Goal: Task Accomplishment & Management: Use online tool/utility

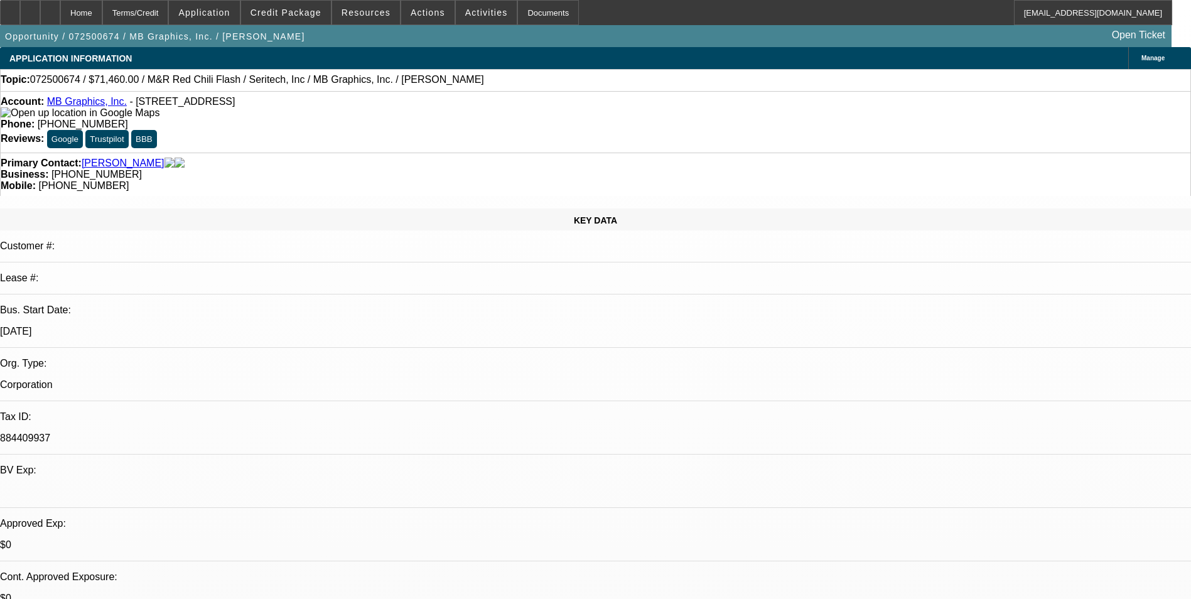
select select "0.1"
select select "0"
select select "0.1"
select select "0"
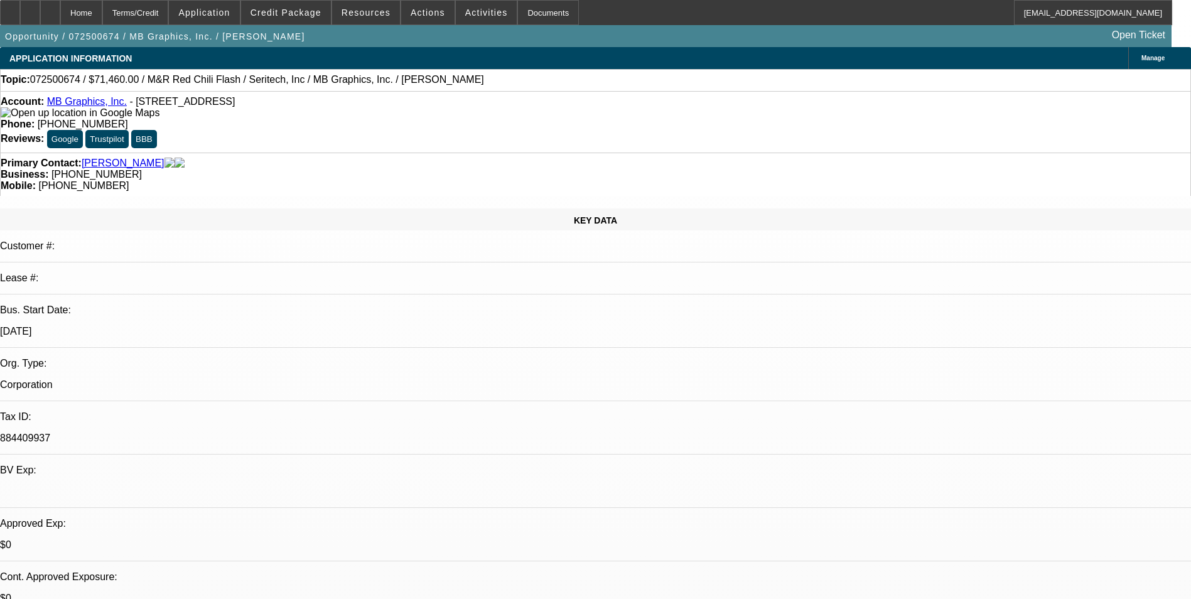
select select "0.1"
select select "0"
select select "0.1"
select select "0"
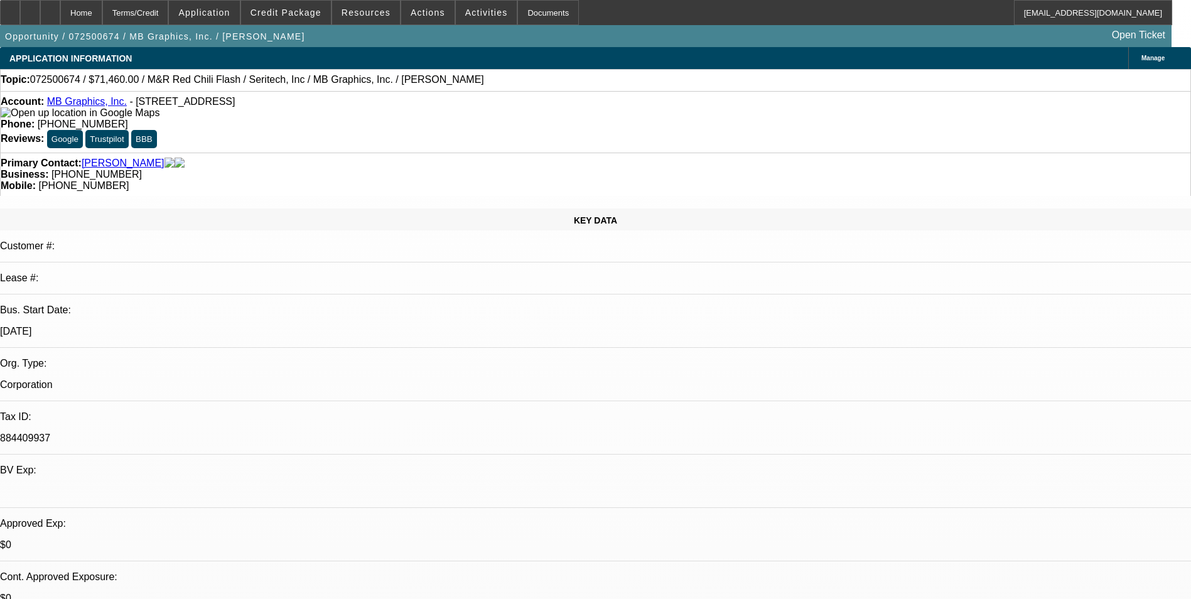
select select "0"
select select "0.1"
select select "1"
select select "5"
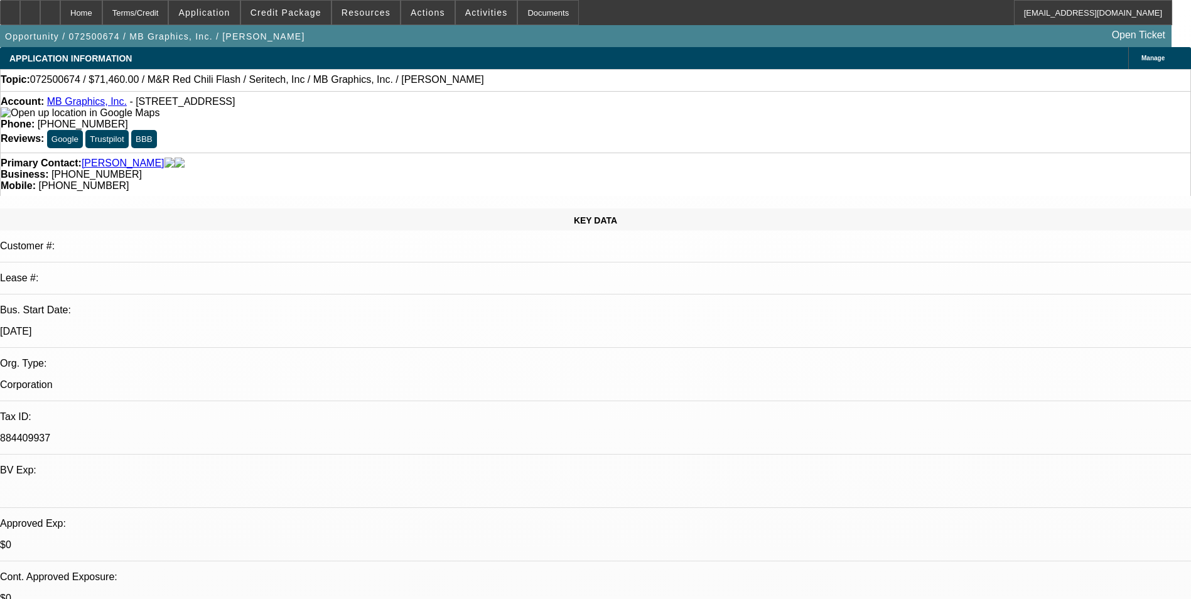
select select "1"
select select "5"
select select "1"
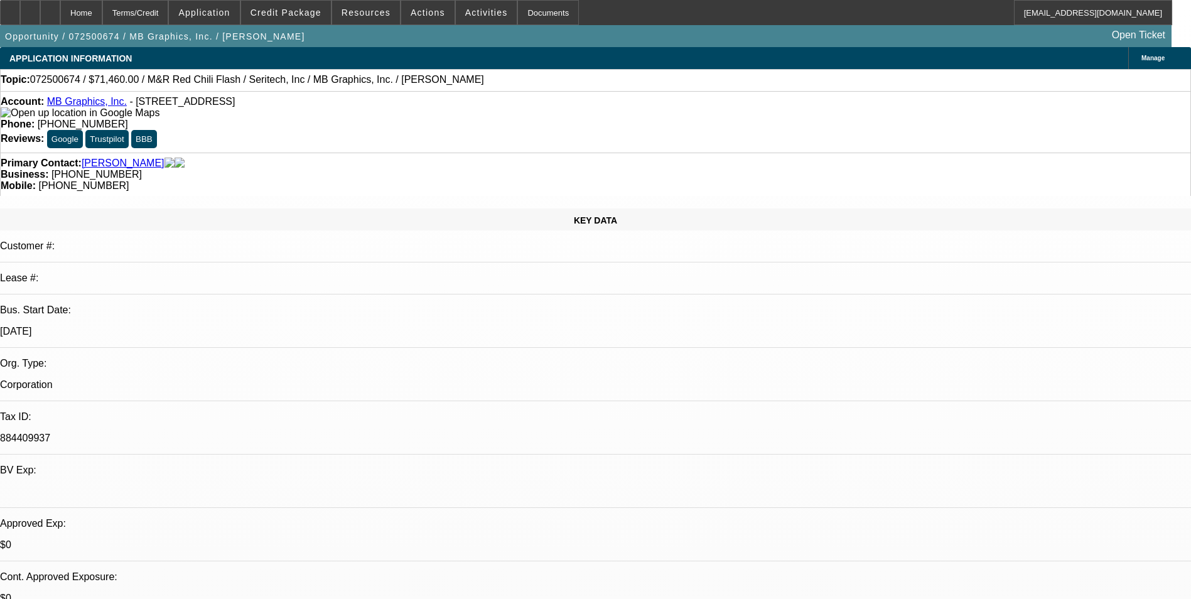
select select "5"
select select "1"
select select "5"
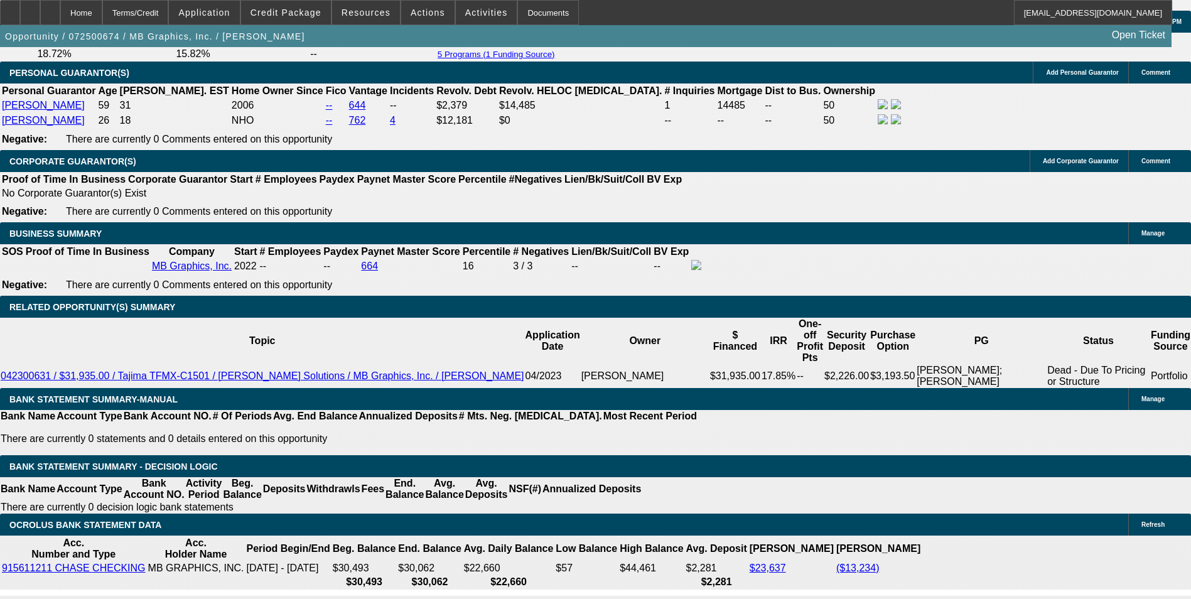
scroll to position [1883, 0]
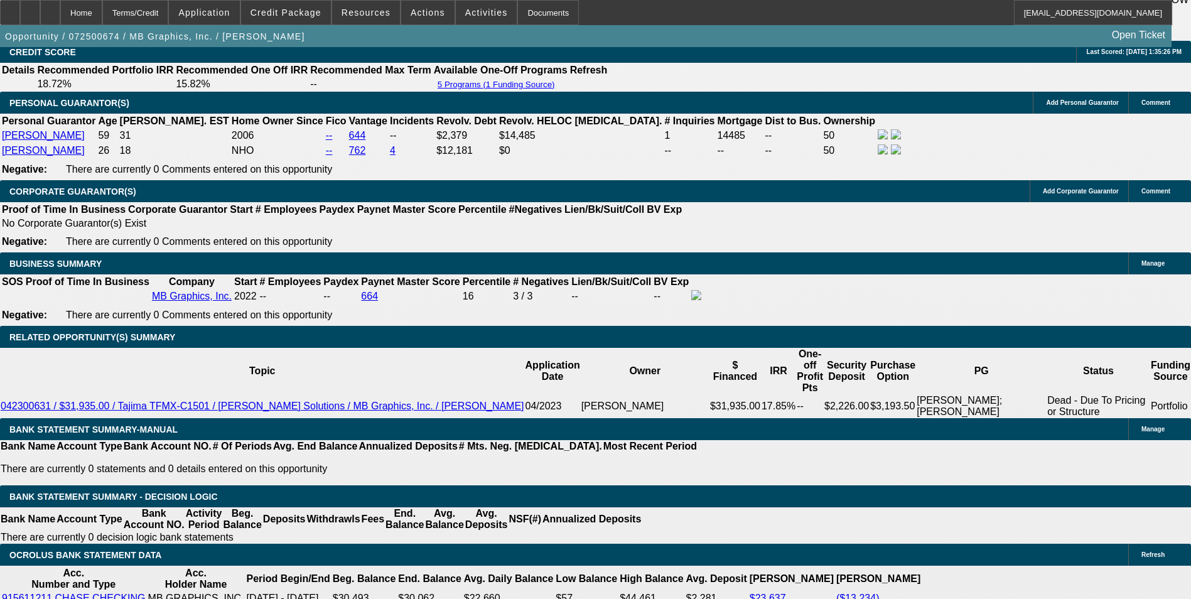
click at [294, 21] on span at bounding box center [286, 12] width 90 height 30
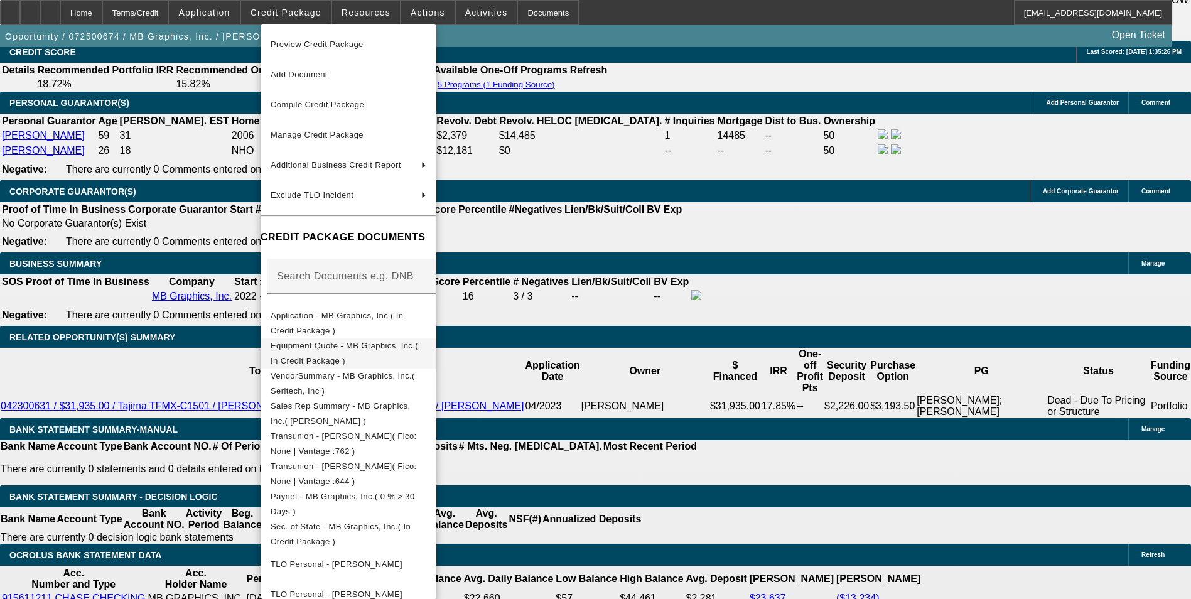
click at [353, 344] on span "Equipment Quote - MB Graphics, Inc.( In Credit Package )" at bounding box center [345, 353] width 148 height 24
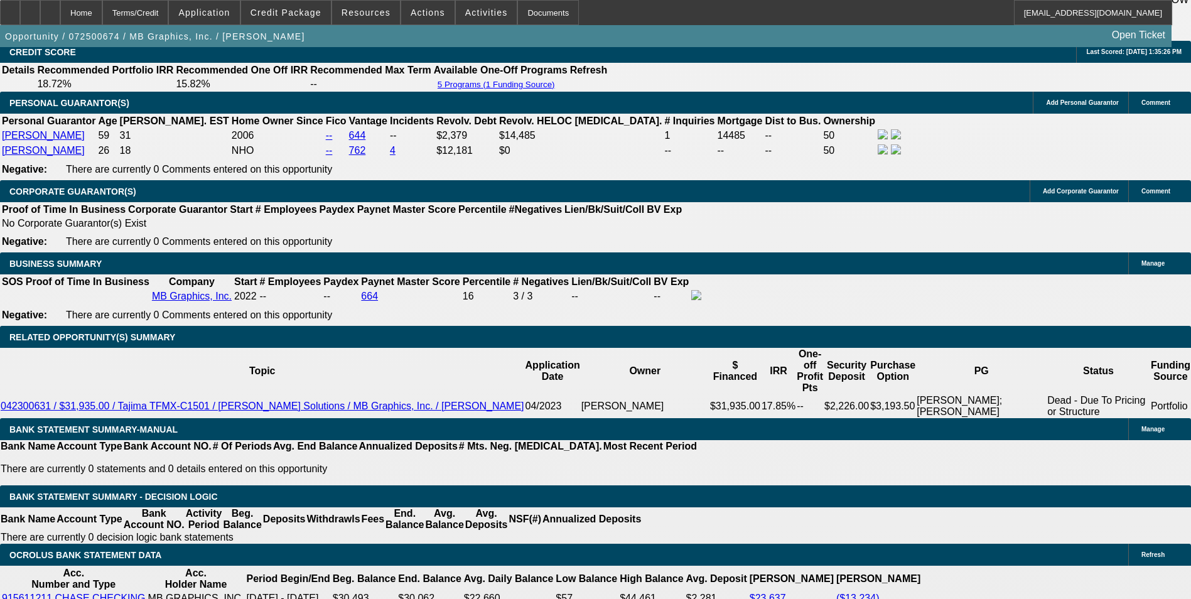
scroll to position [126, 0]
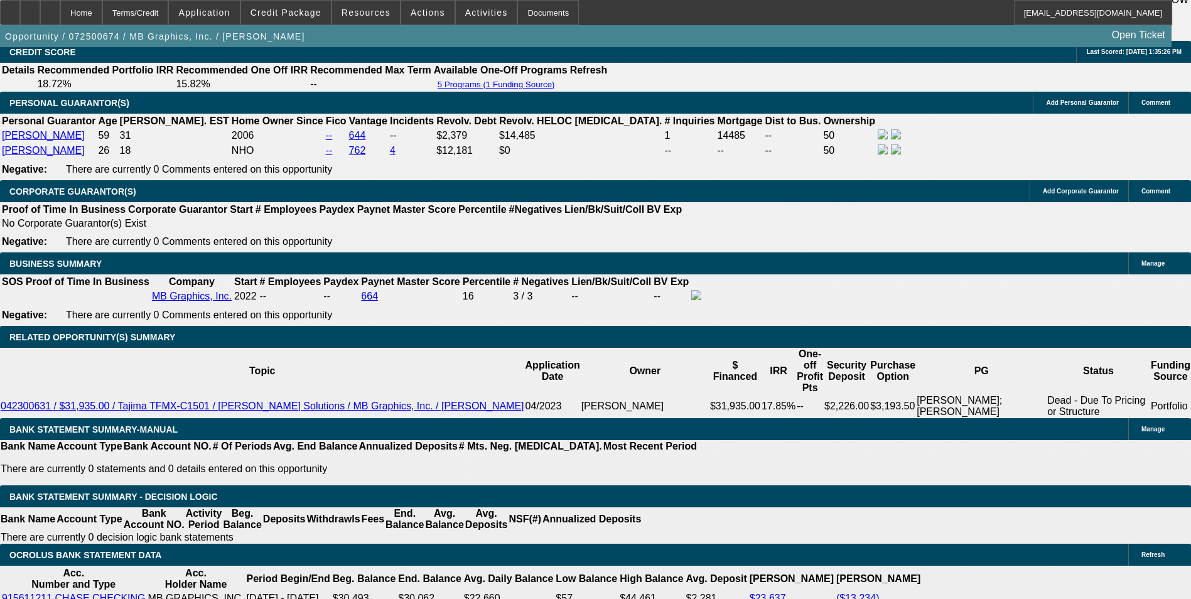
scroll to position [0, 0]
drag, startPoint x: 943, startPoint y: 225, endPoint x: 950, endPoint y: 224, distance: 6.4
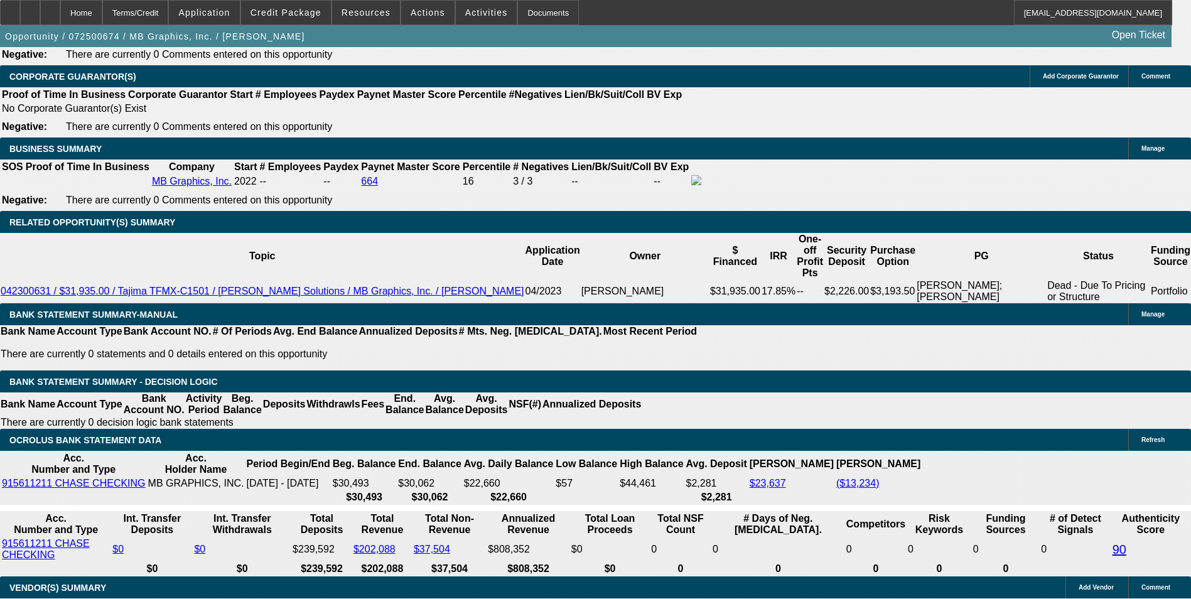
scroll to position [2009, 0]
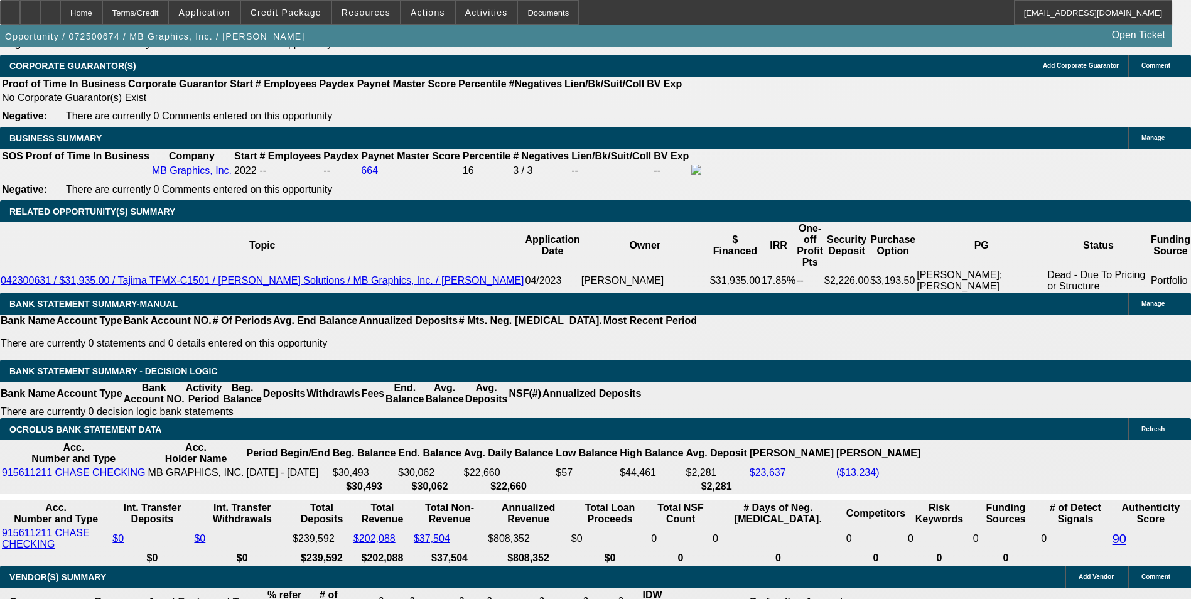
drag, startPoint x: 1014, startPoint y: 262, endPoint x: 1049, endPoint y: 291, distance: 46.0
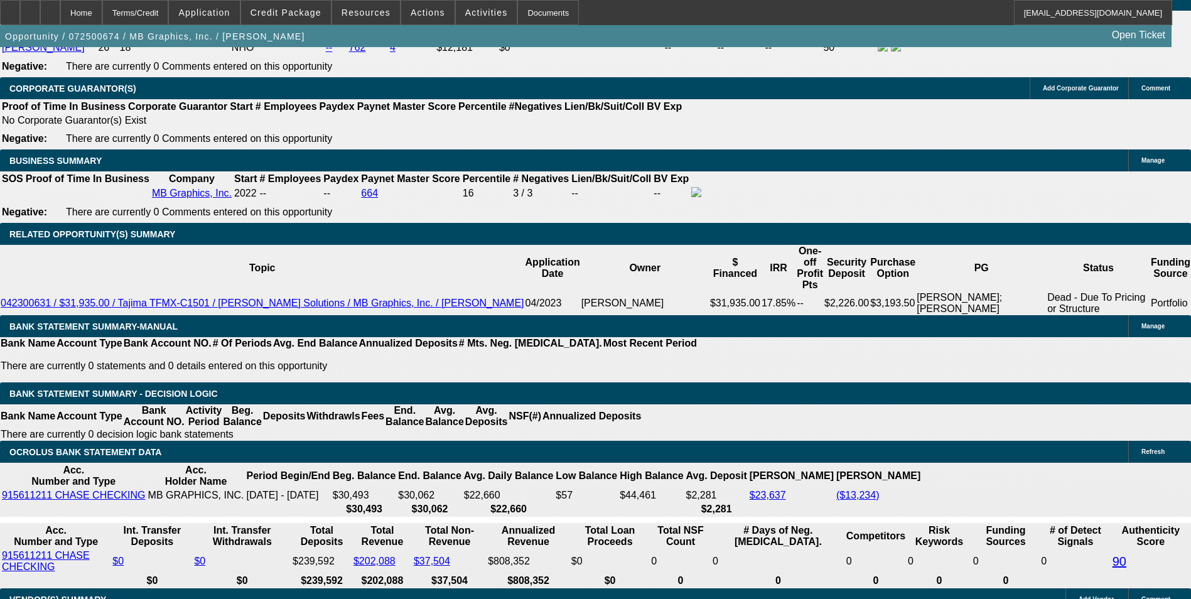
scroll to position [2071, 0]
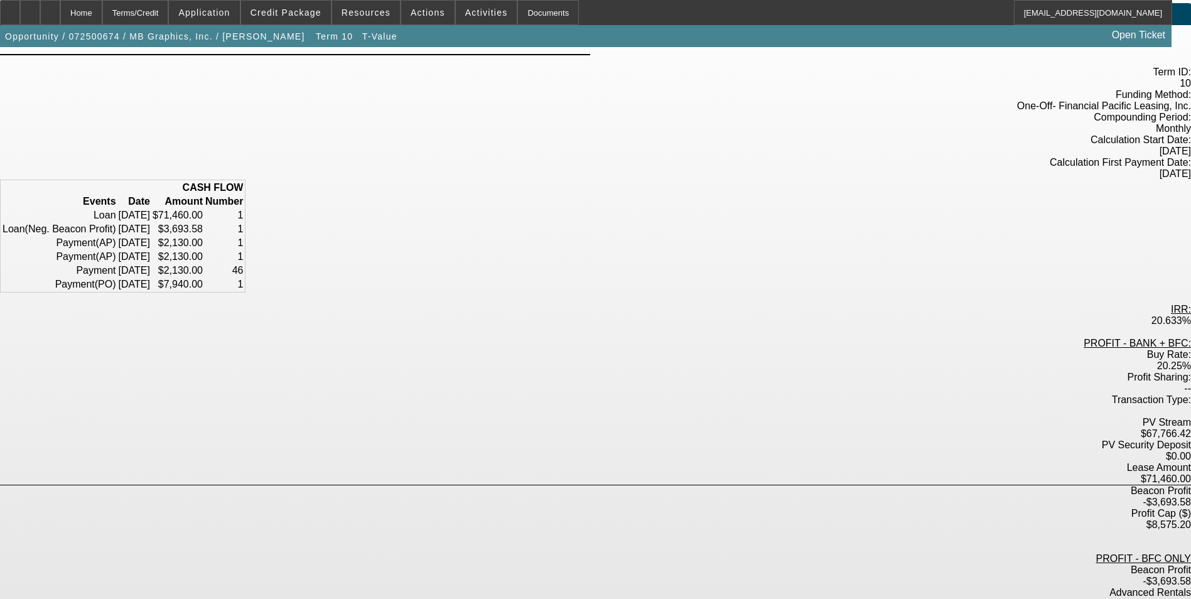
scroll to position [63, 0]
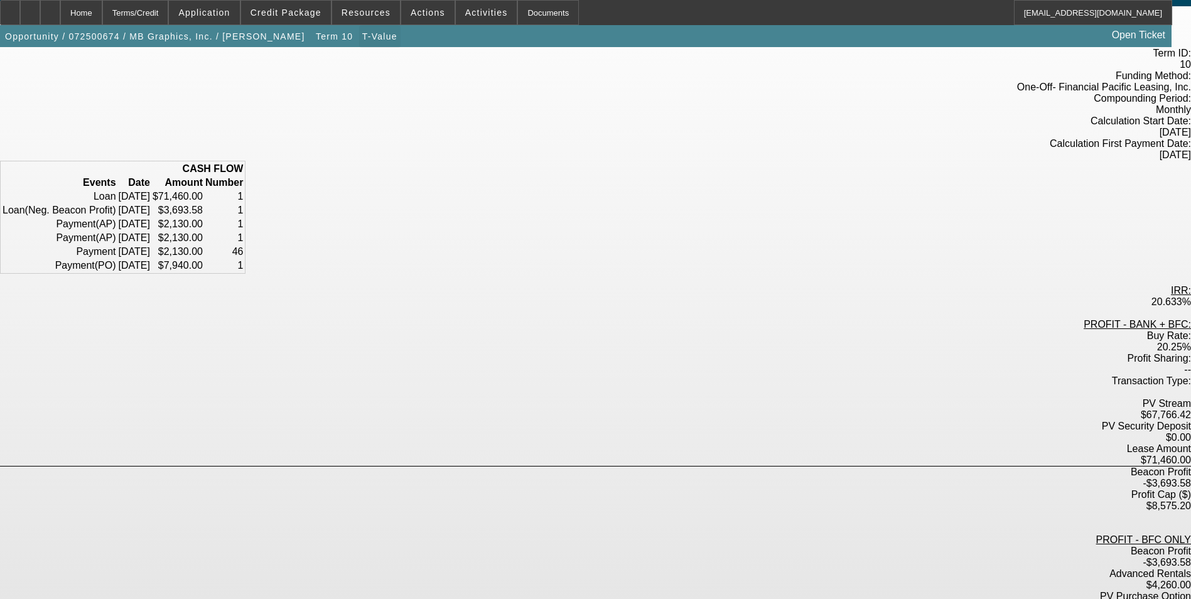
drag, startPoint x: 286, startPoint y: 40, endPoint x: 326, endPoint y: 43, distance: 39.7
click at [316, 40] on span "Term 10" at bounding box center [334, 36] width 37 height 10
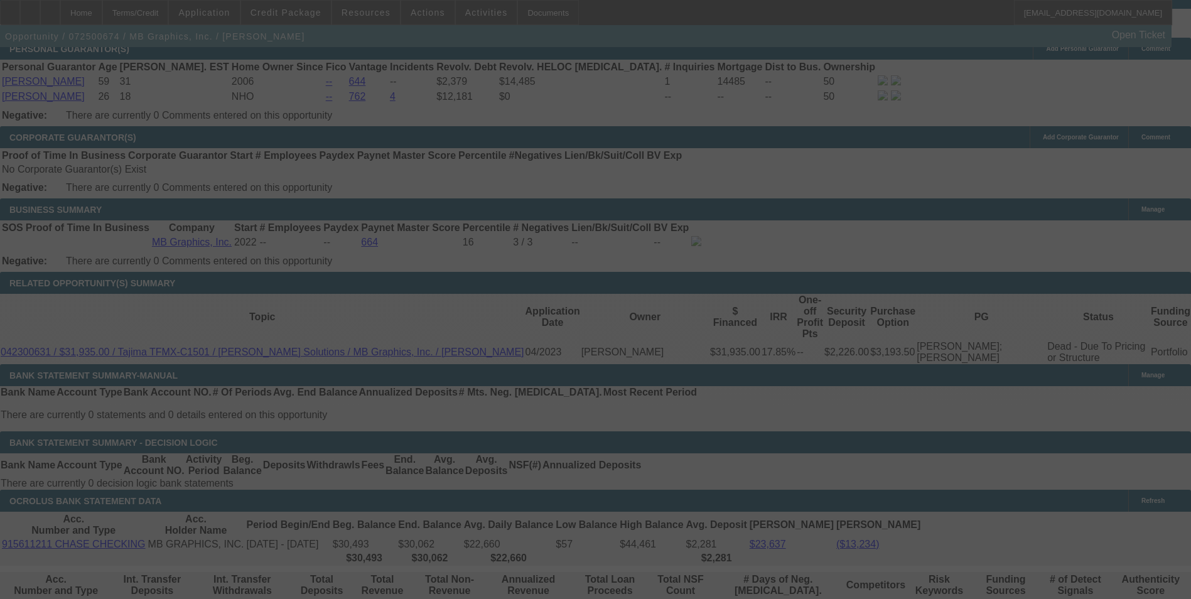
scroll to position [1932, 0]
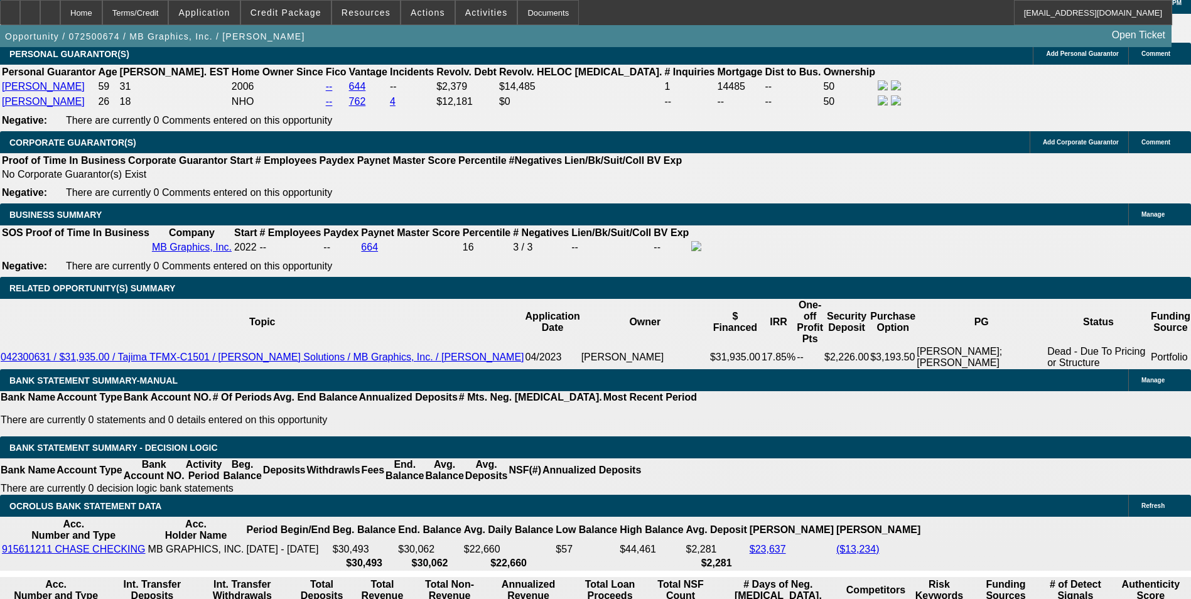
select select "0.1"
select select "0"
select select "0.1"
select select "5"
select select "0.1"
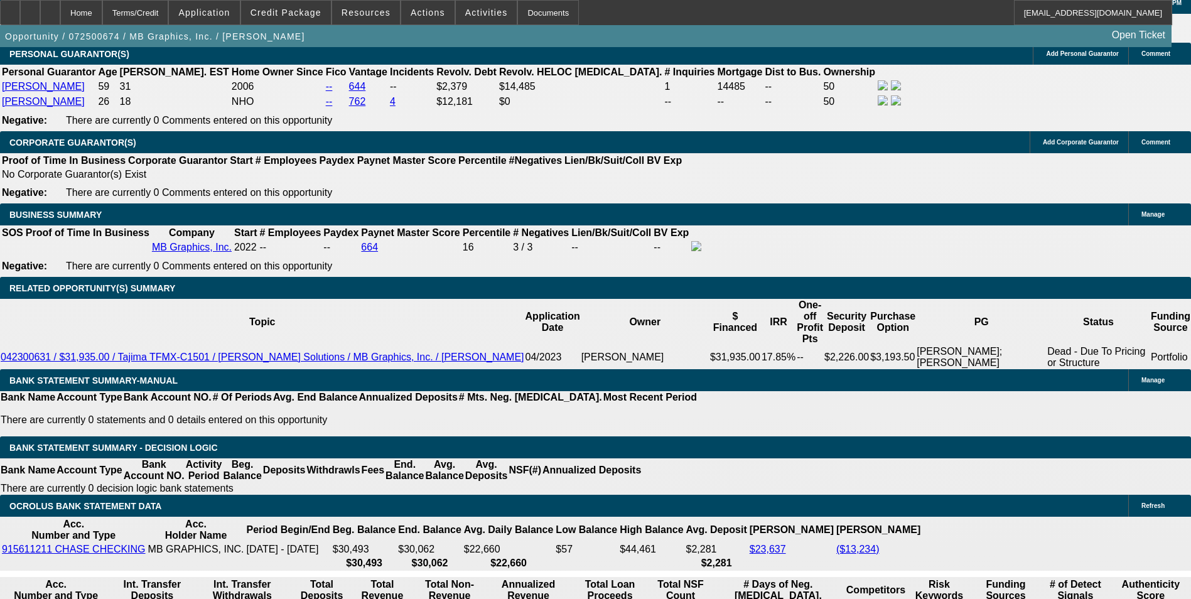
select select "0"
select select "0.1"
select select "5"
select select "0"
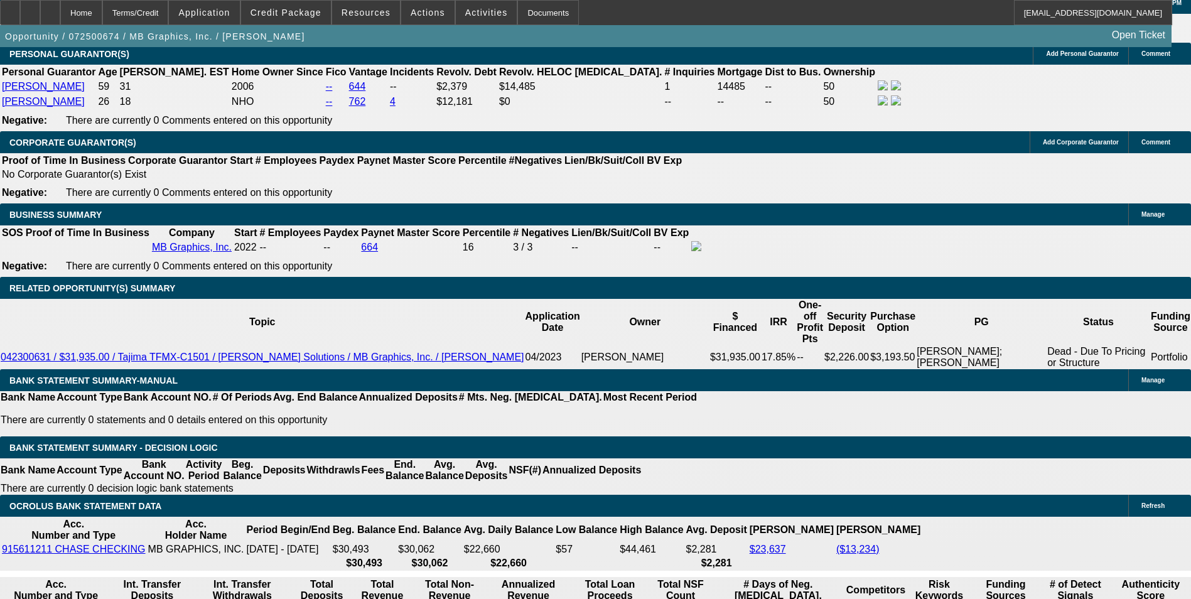
select select "0.1"
select select "5"
select select "0"
select select "0.1"
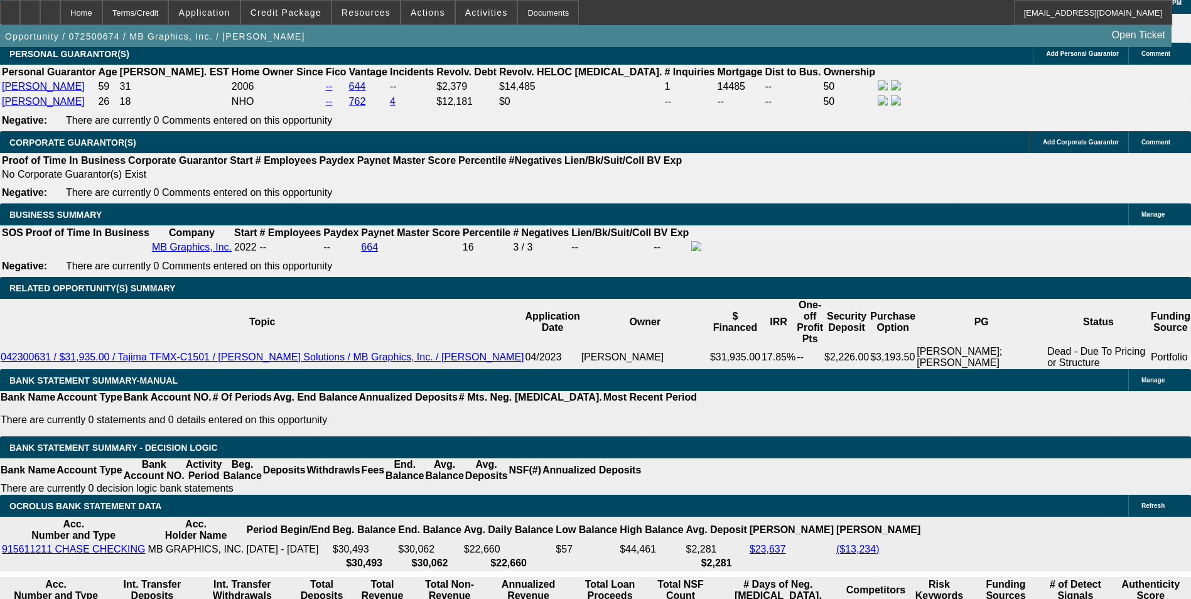
select select "5"
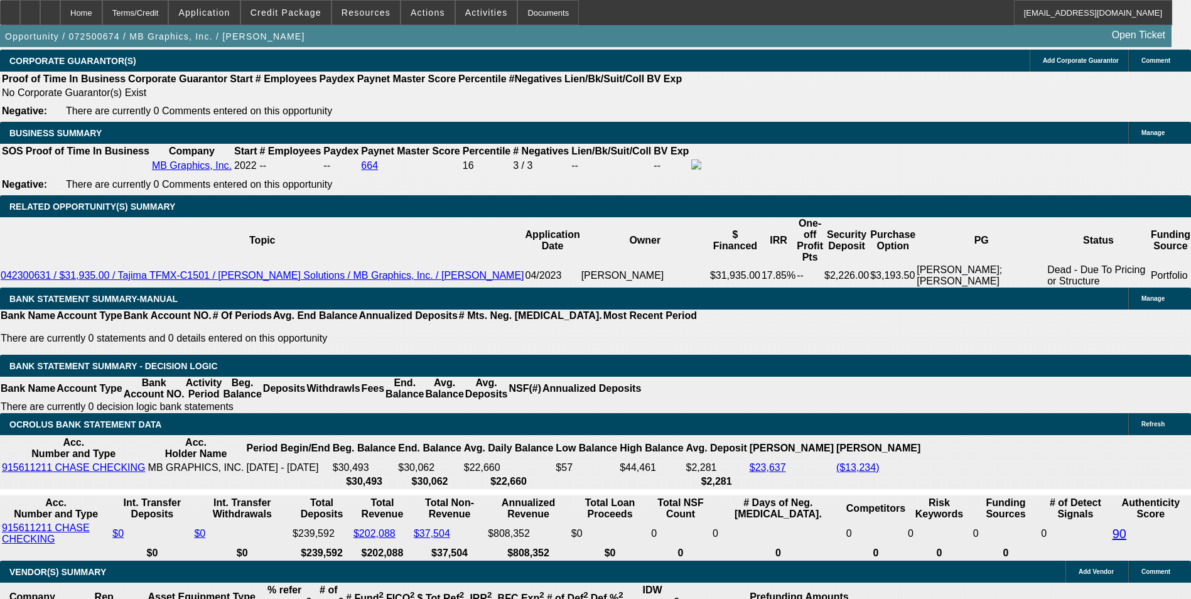
scroll to position [2058, 0]
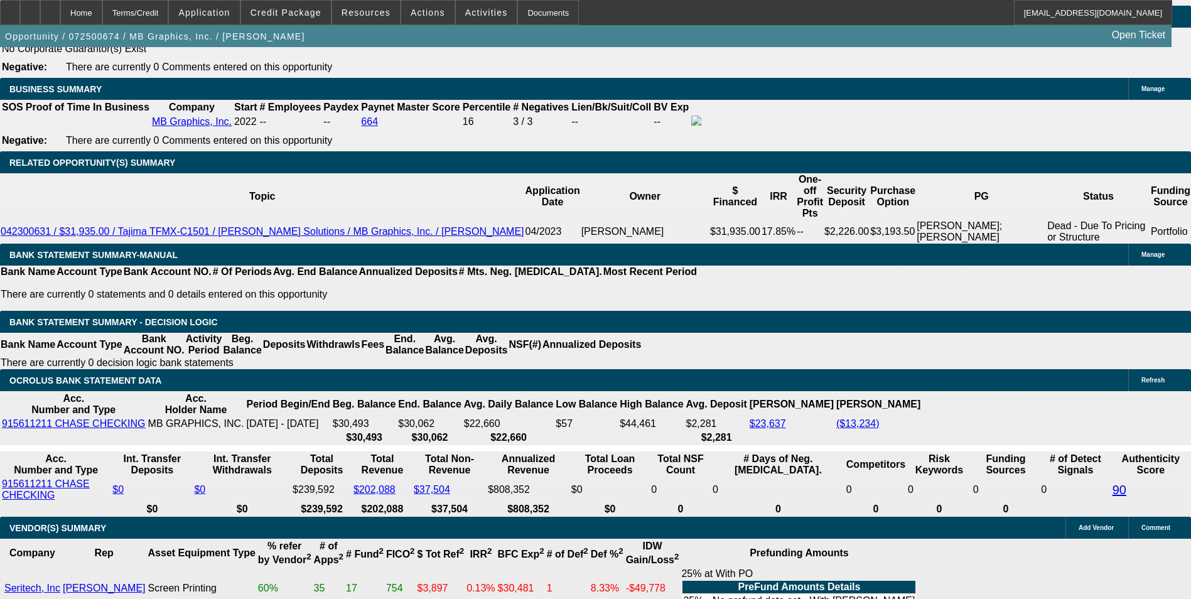
drag, startPoint x: 281, startPoint y: 512, endPoint x: 336, endPoint y: 471, distance: 68.2
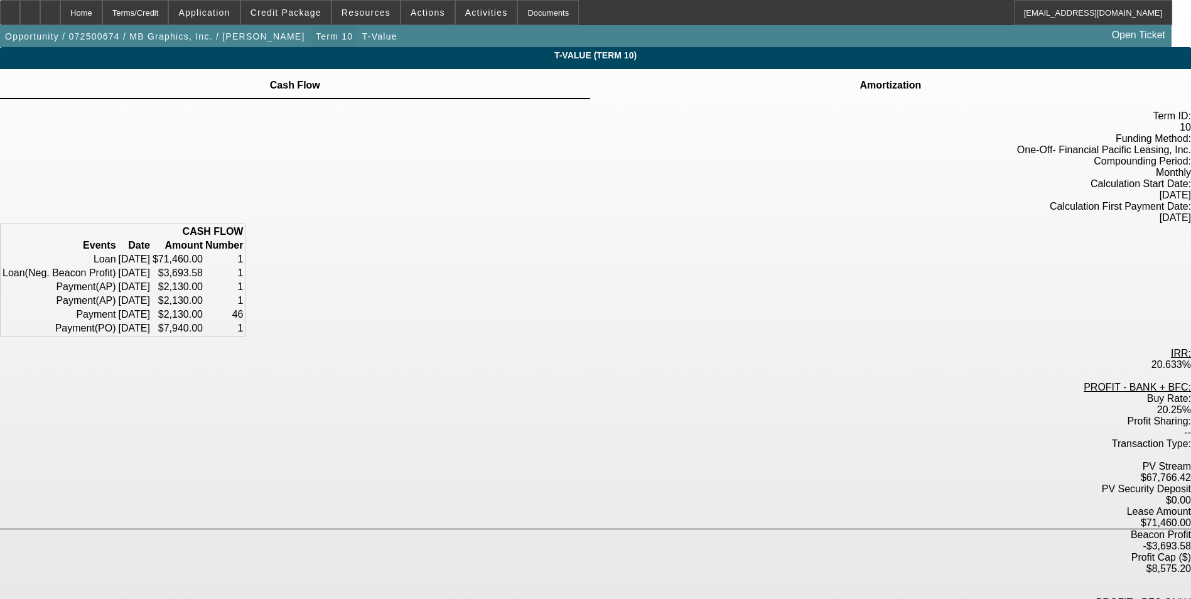
drag, startPoint x: 263, startPoint y: 35, endPoint x: 277, endPoint y: 40, distance: 15.1
click at [313, 35] on span "button" at bounding box center [334, 36] width 43 height 30
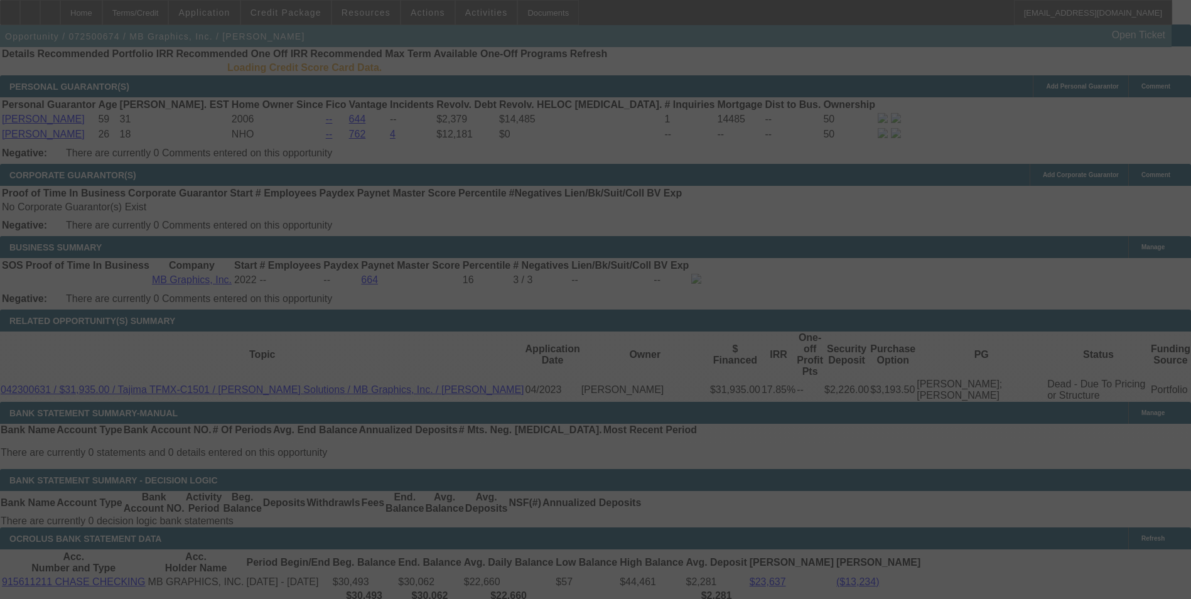
scroll to position [1995, 0]
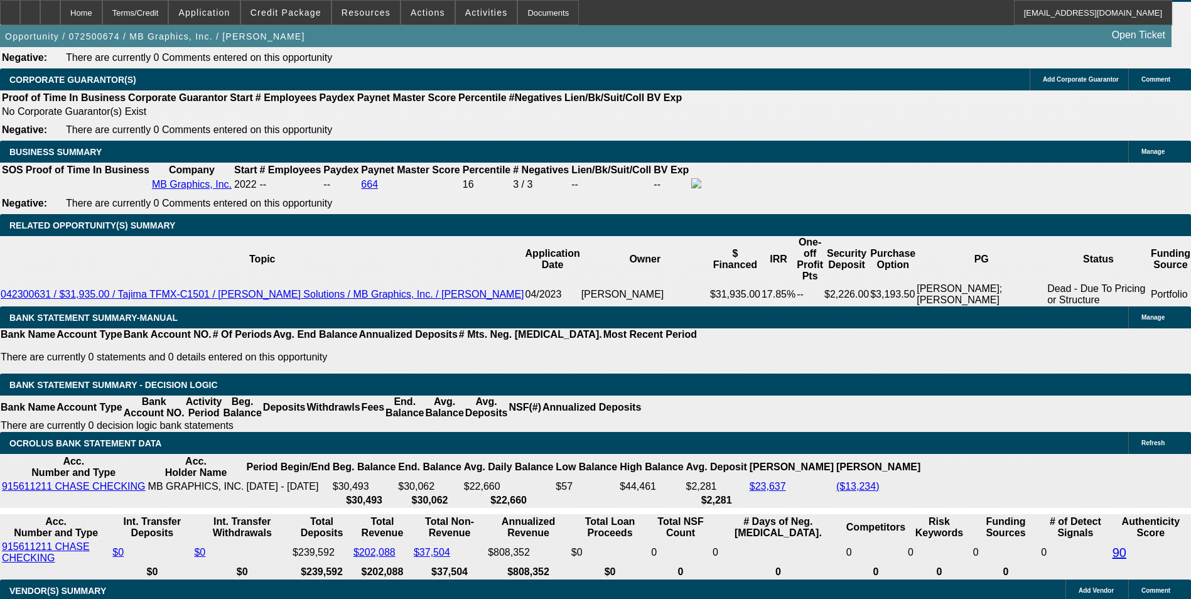
select select "0.1"
select select "0"
select select "0.1"
select select "5"
select select "0.1"
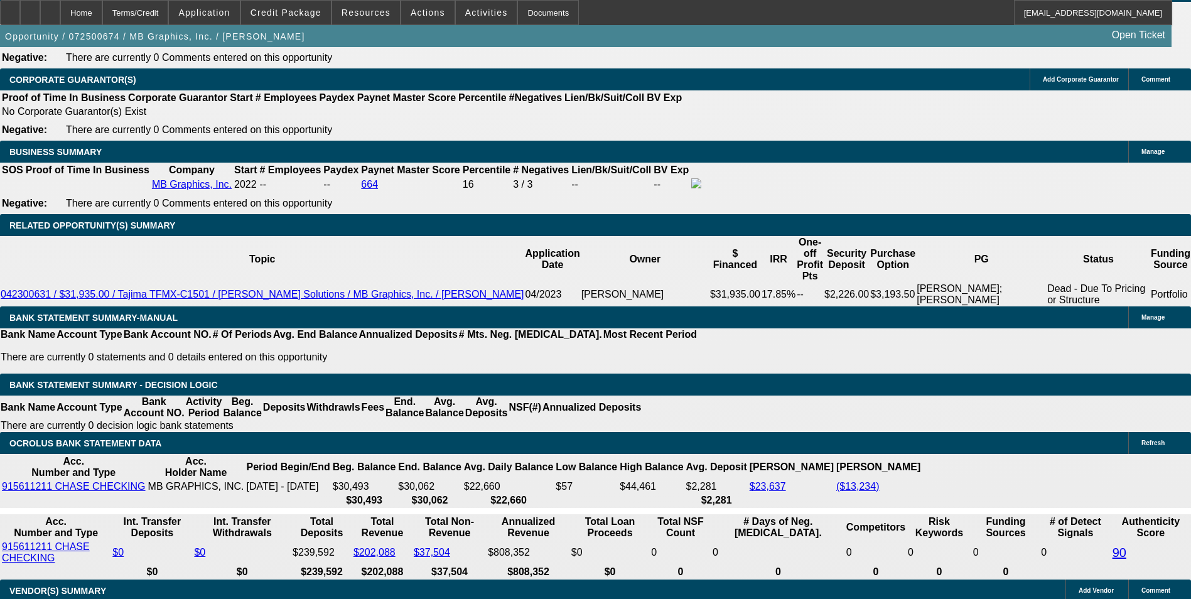
select select "0"
select select "0.1"
select select "5"
select select "0"
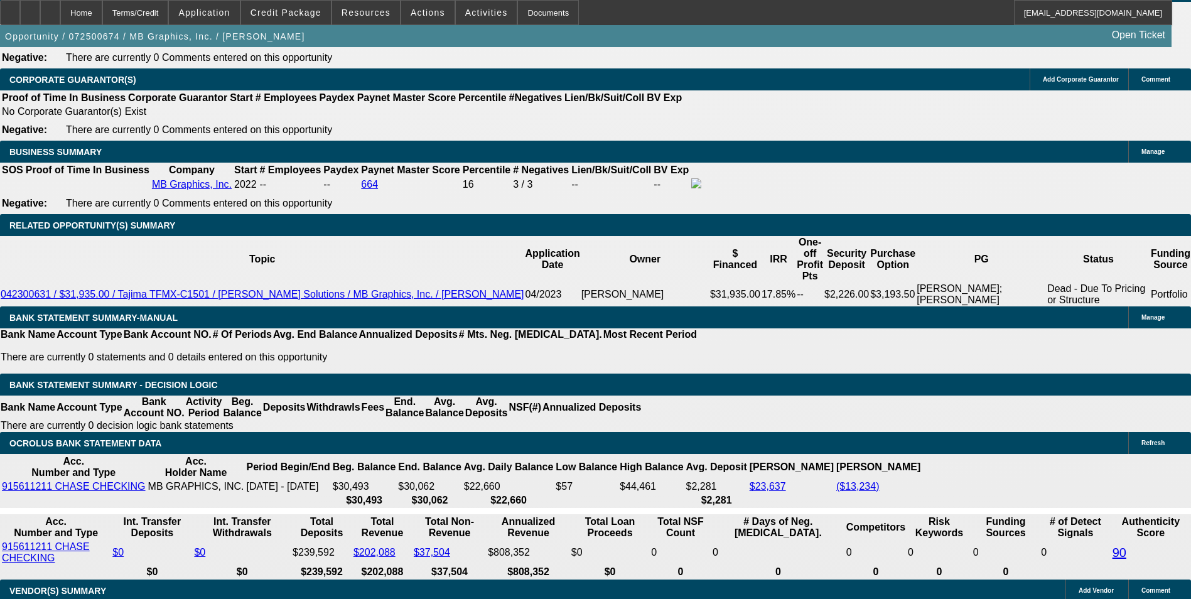
select select "0.1"
select select "5"
select select "0"
select select "0.1"
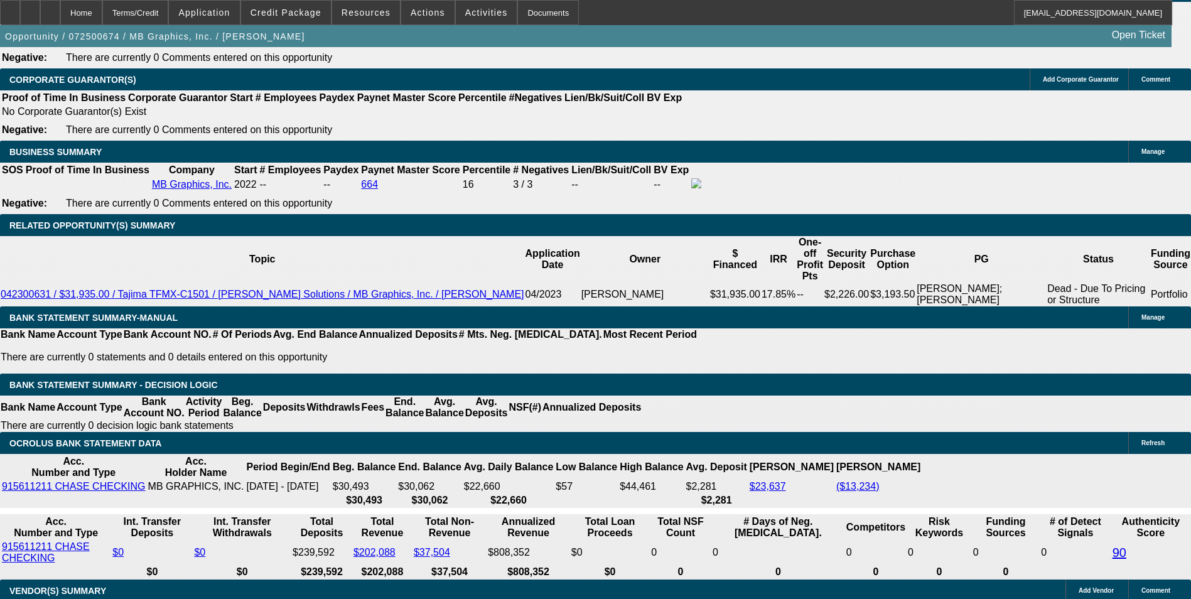
select select "5"
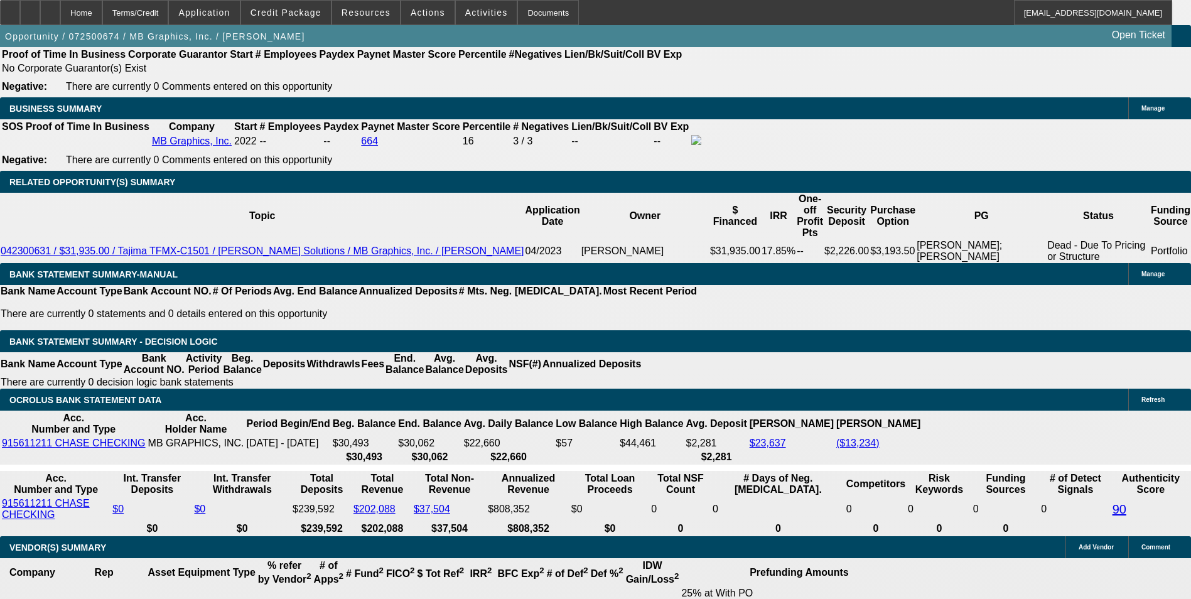
scroll to position [2058, 0]
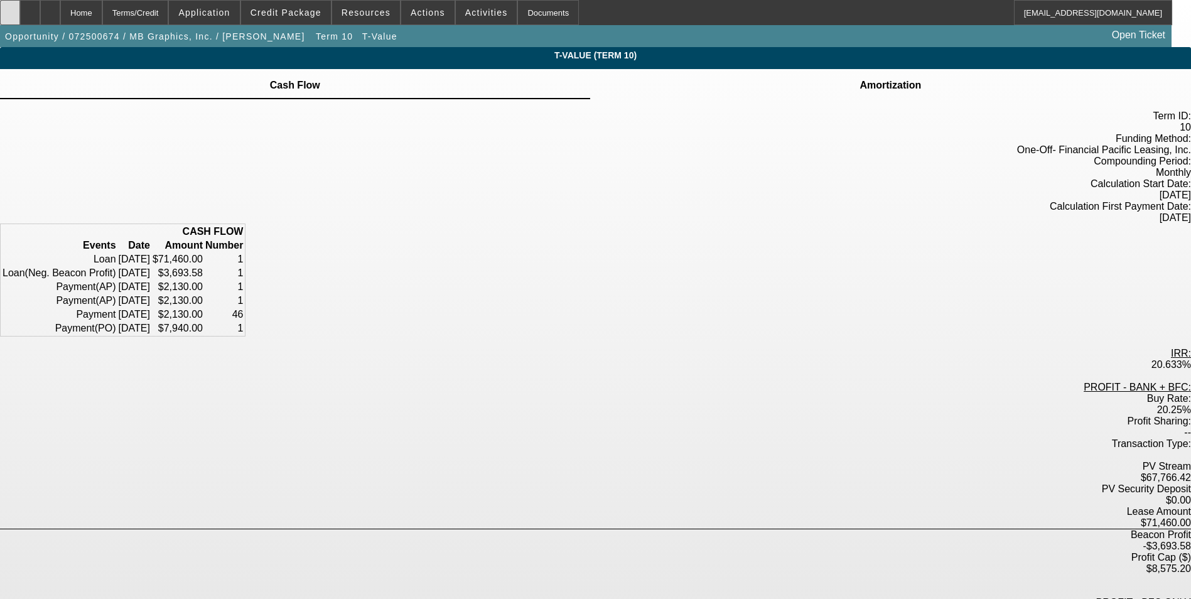
click at [20, 16] on div at bounding box center [10, 12] width 20 height 25
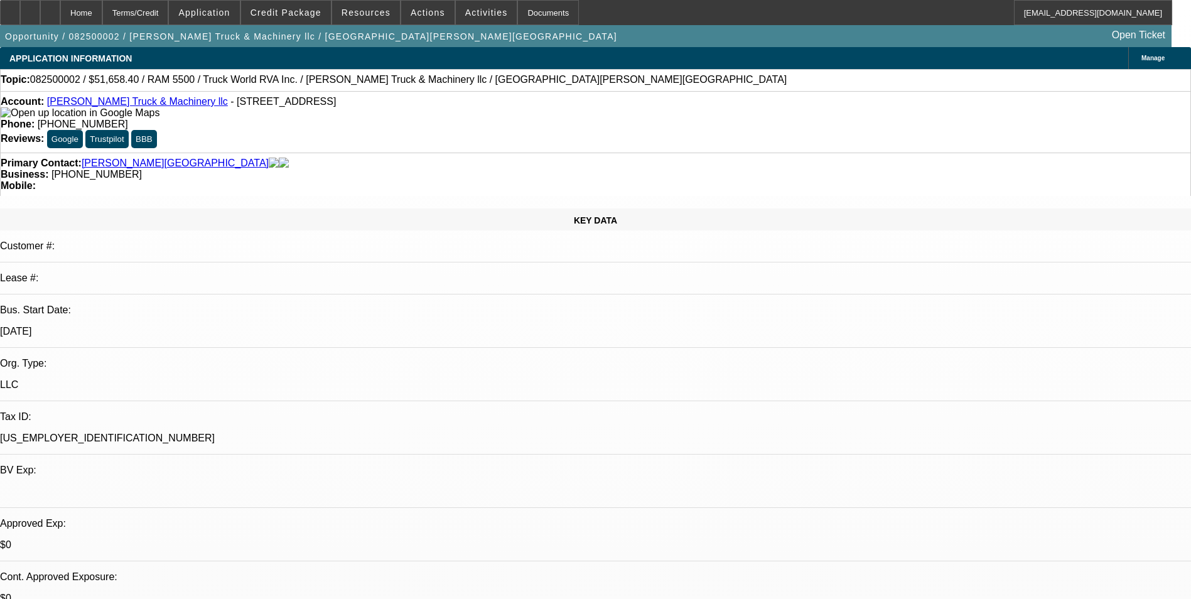
select select "0.2"
select select "0"
select select "0.1"
select select "0.2"
select select "0"
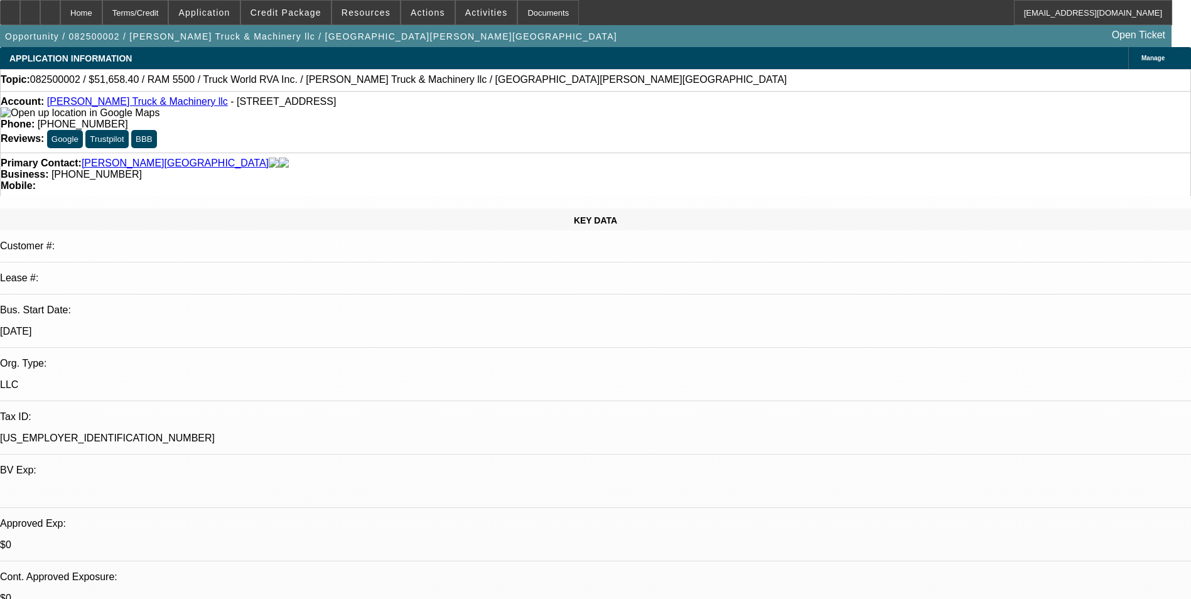
select select "0.1"
select select "0"
select select "2"
select select "0.1"
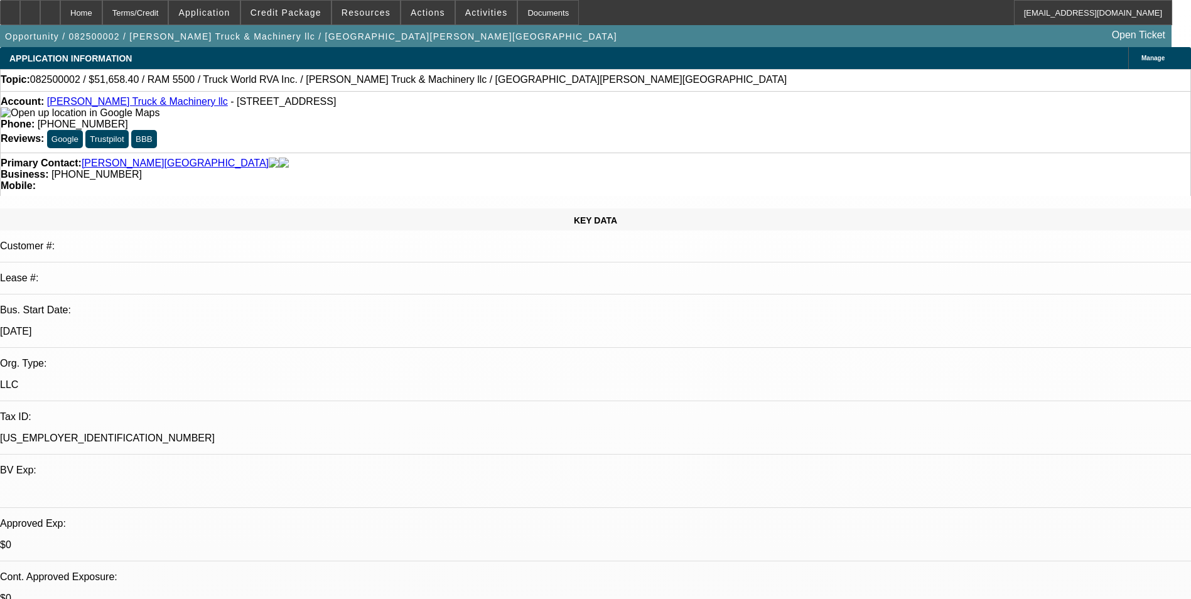
select select "0"
select select "0.1"
select select "1"
select select "4"
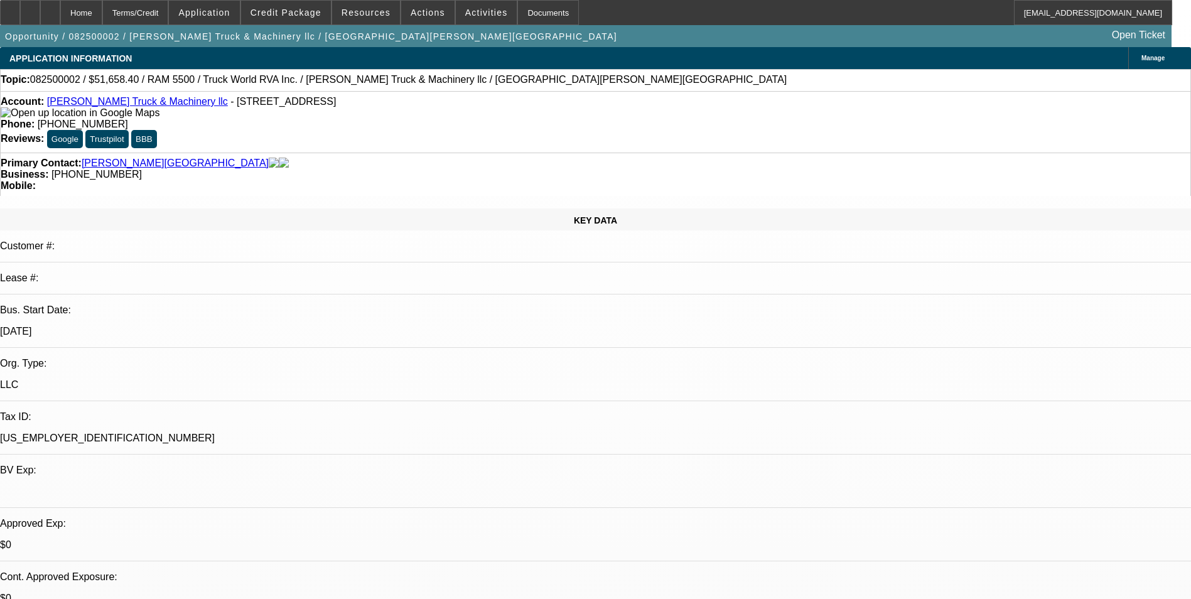
select select "1"
select select "4"
select select "1"
select select "2"
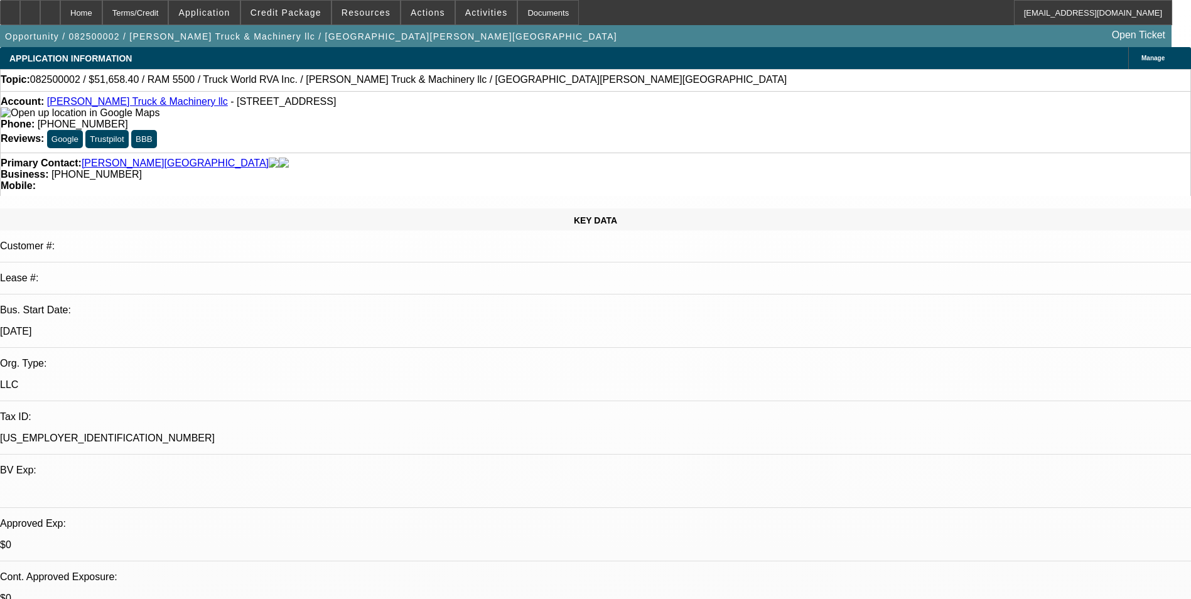
select select "4"
select select "1"
select select "4"
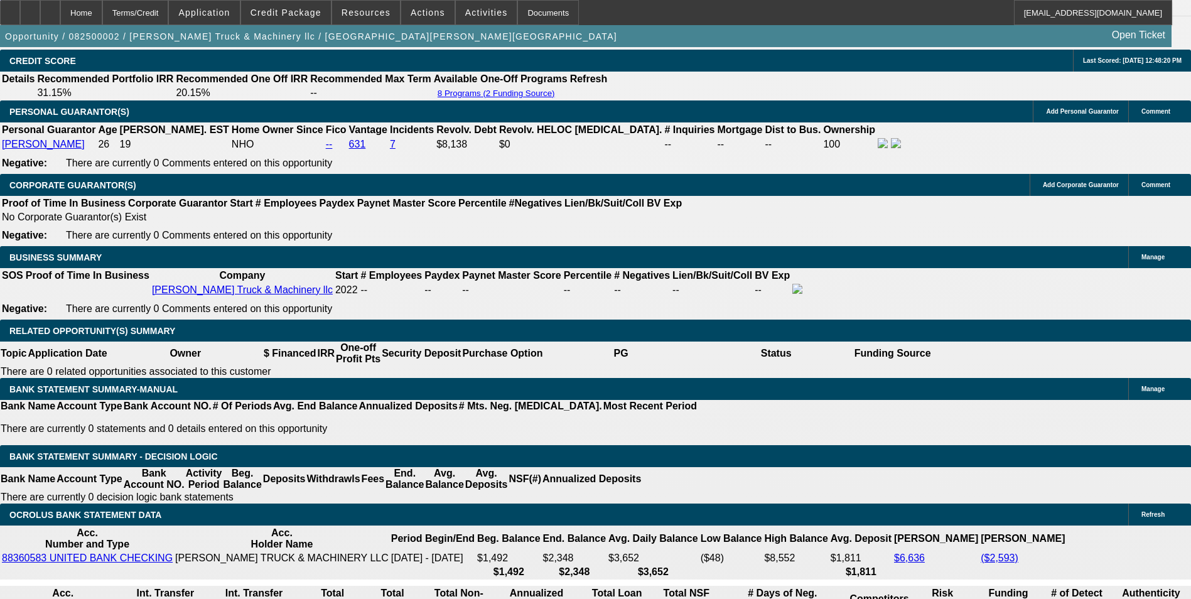
scroll to position [1883, 0]
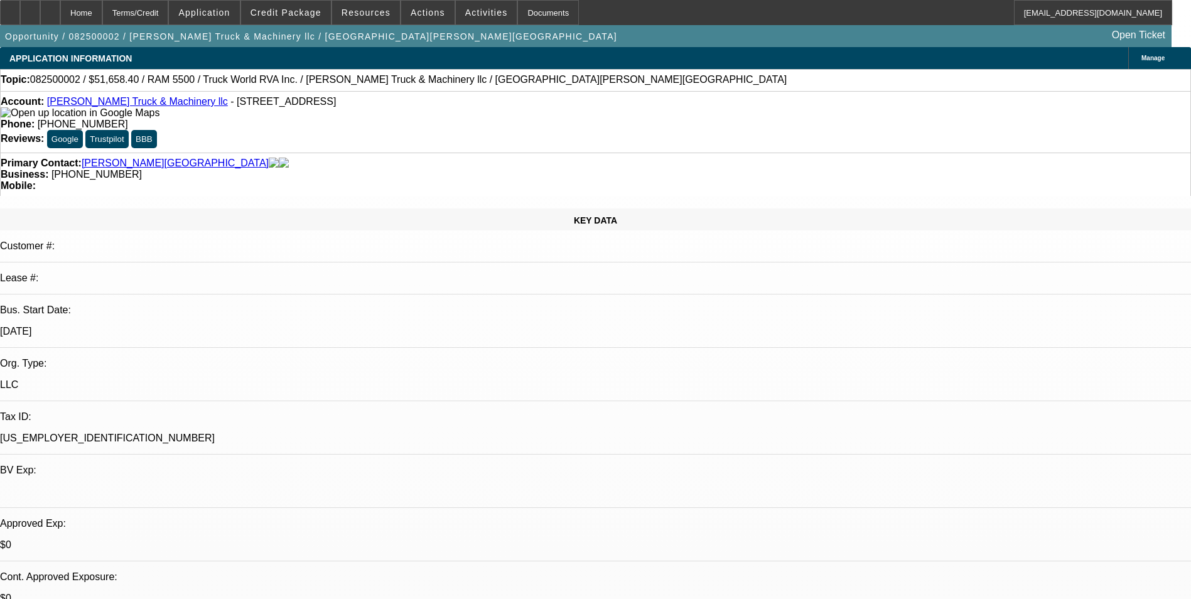
select select "0.2"
select select "0"
select select "0.1"
select select "0.2"
select select "0"
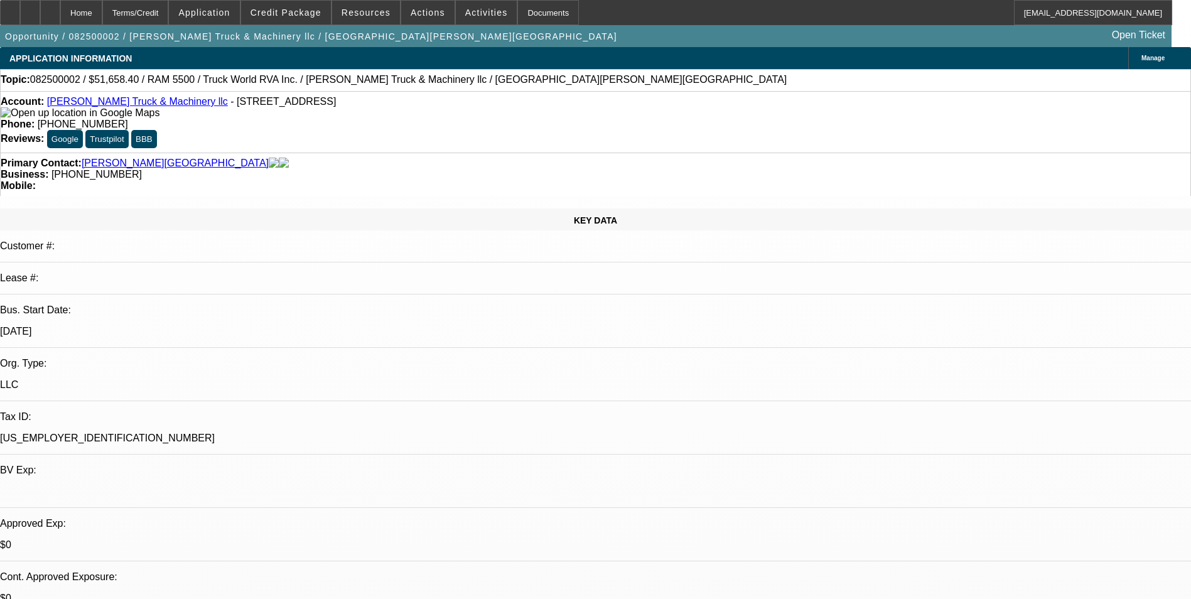
select select "0.1"
select select "0"
select select "2"
select select "0.1"
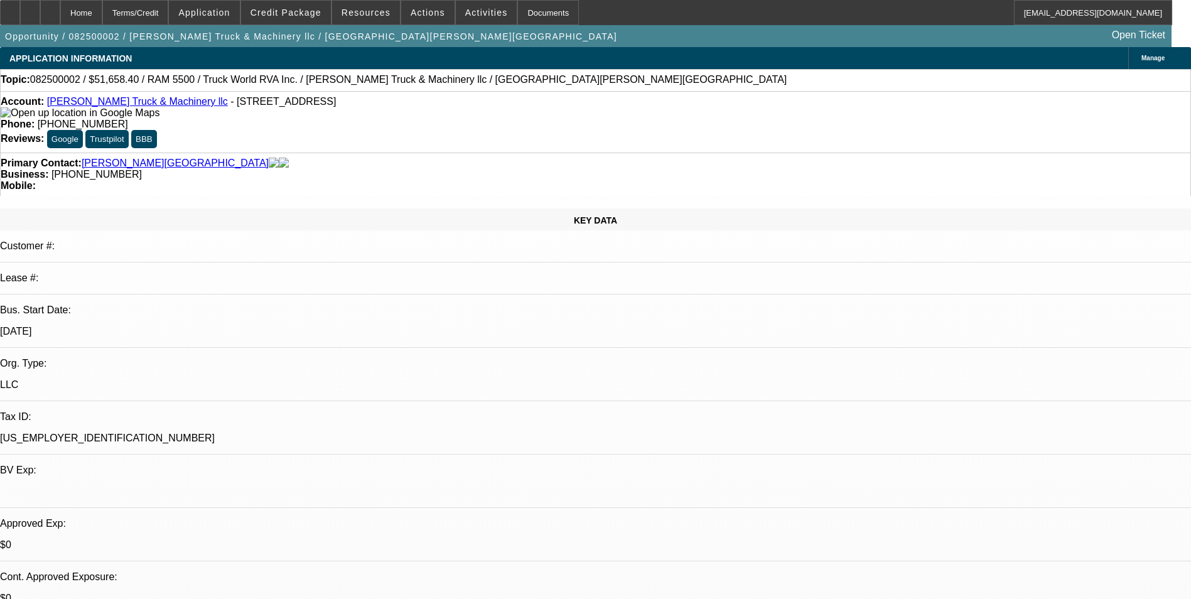
select select "0"
select select "0.1"
select select "1"
select select "4"
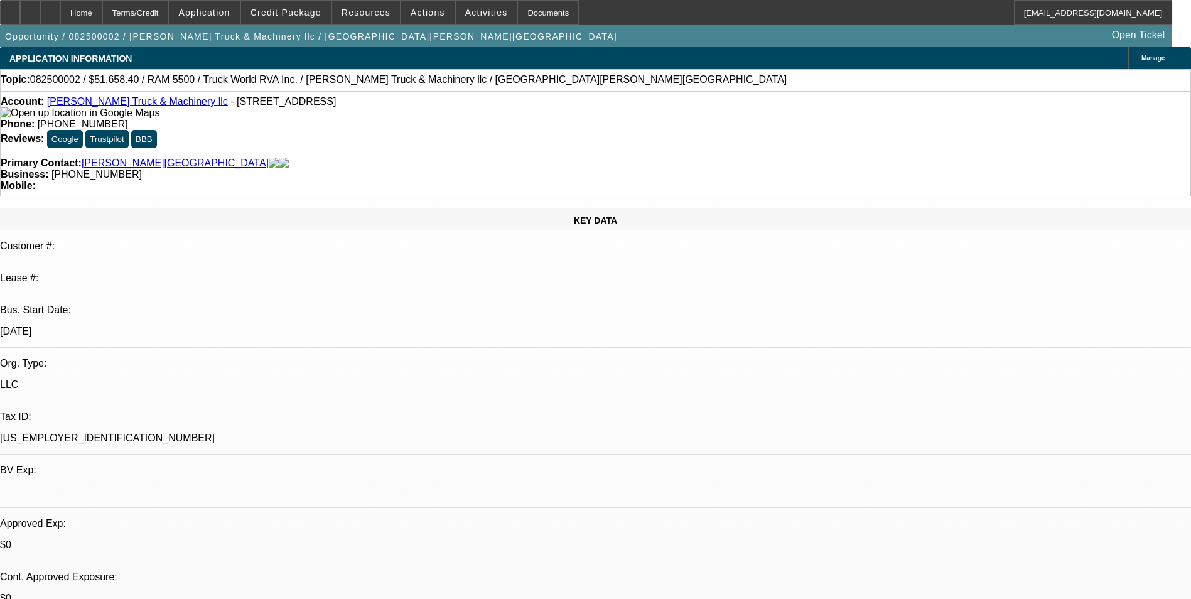
select select "1"
select select "4"
select select "1"
select select "2"
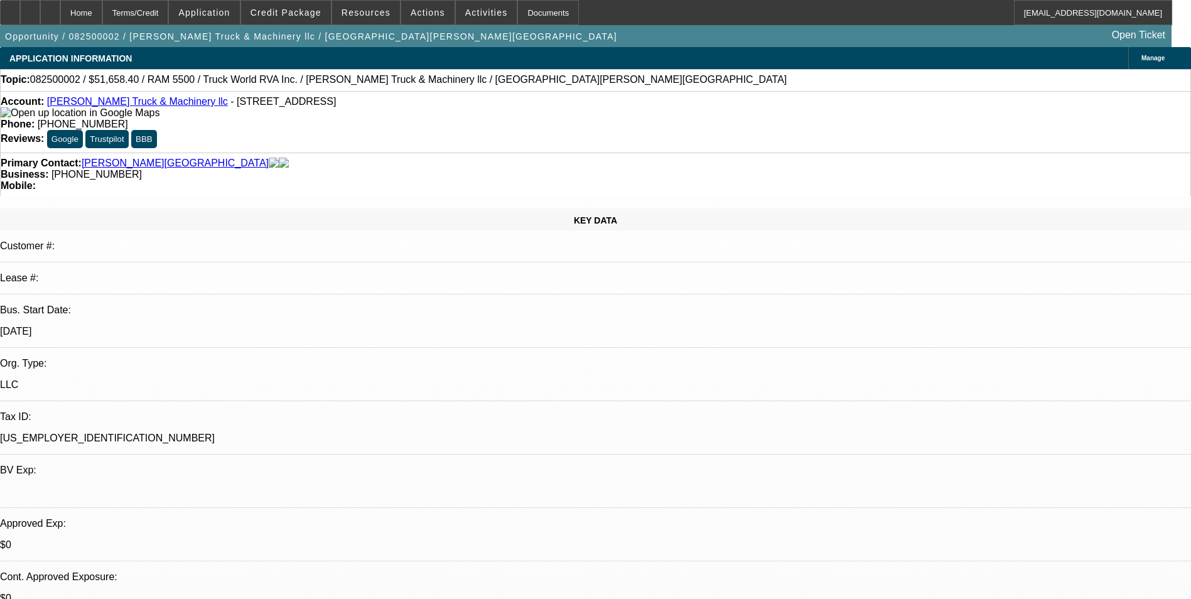
select select "4"
select select "1"
select select "4"
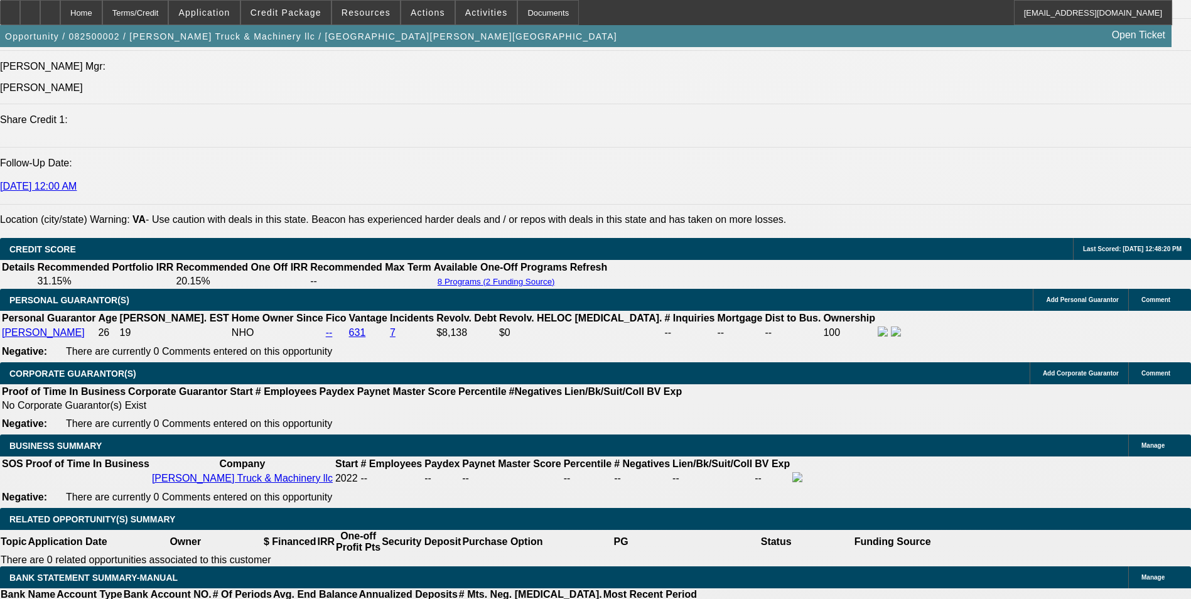
scroll to position [1695, 0]
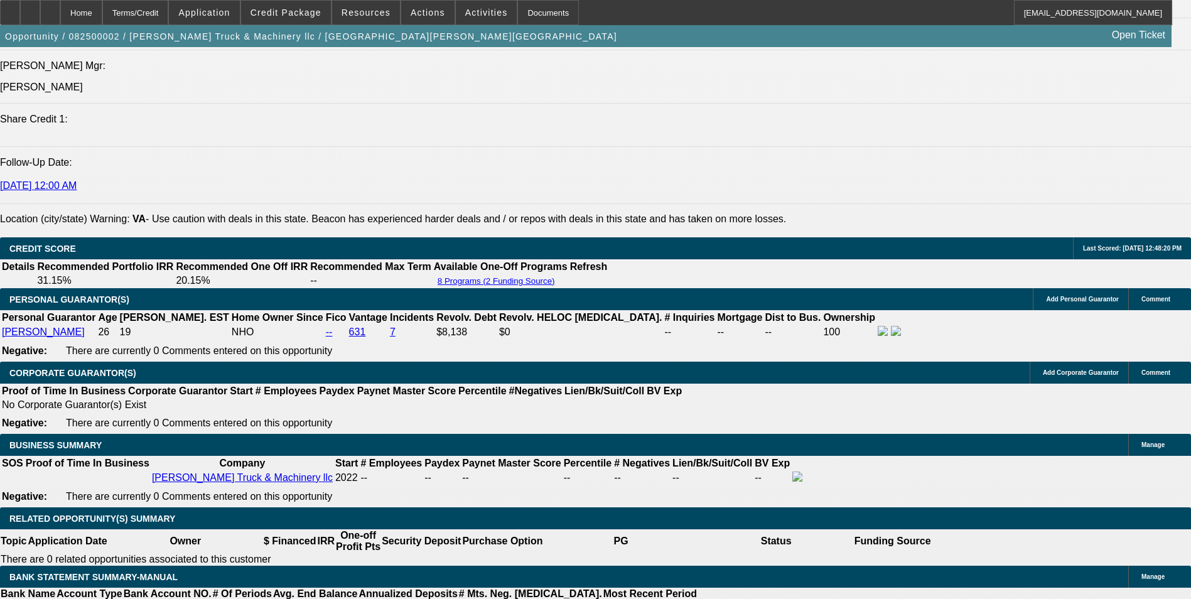
drag, startPoint x: 225, startPoint y: 419, endPoint x: 264, endPoint y: 382, distance: 53.7
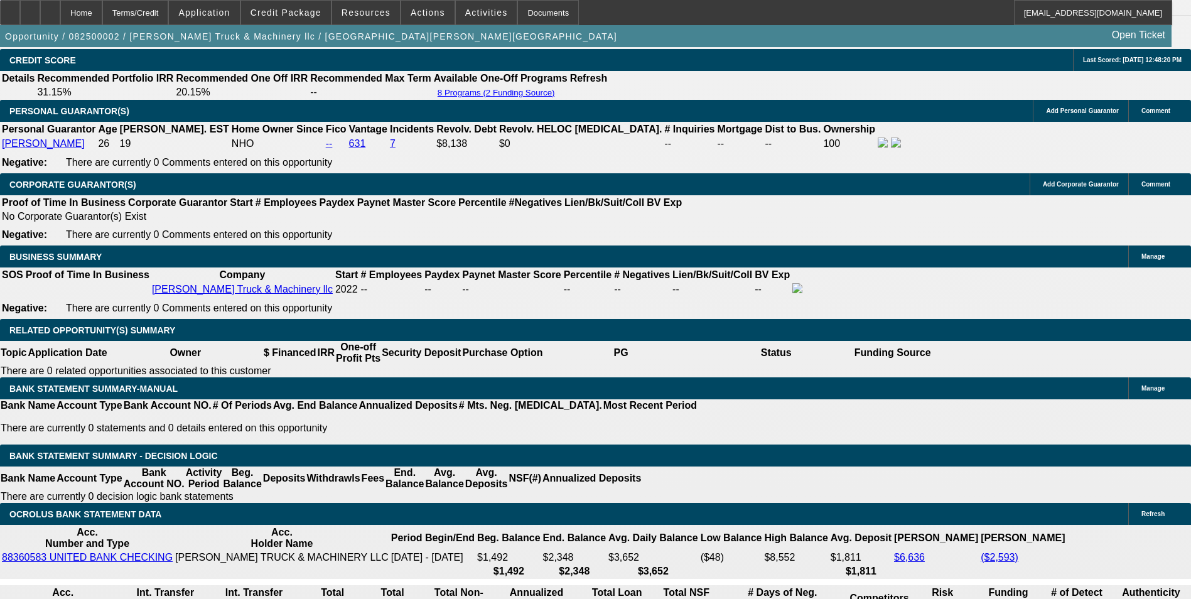
scroll to position [1946, 0]
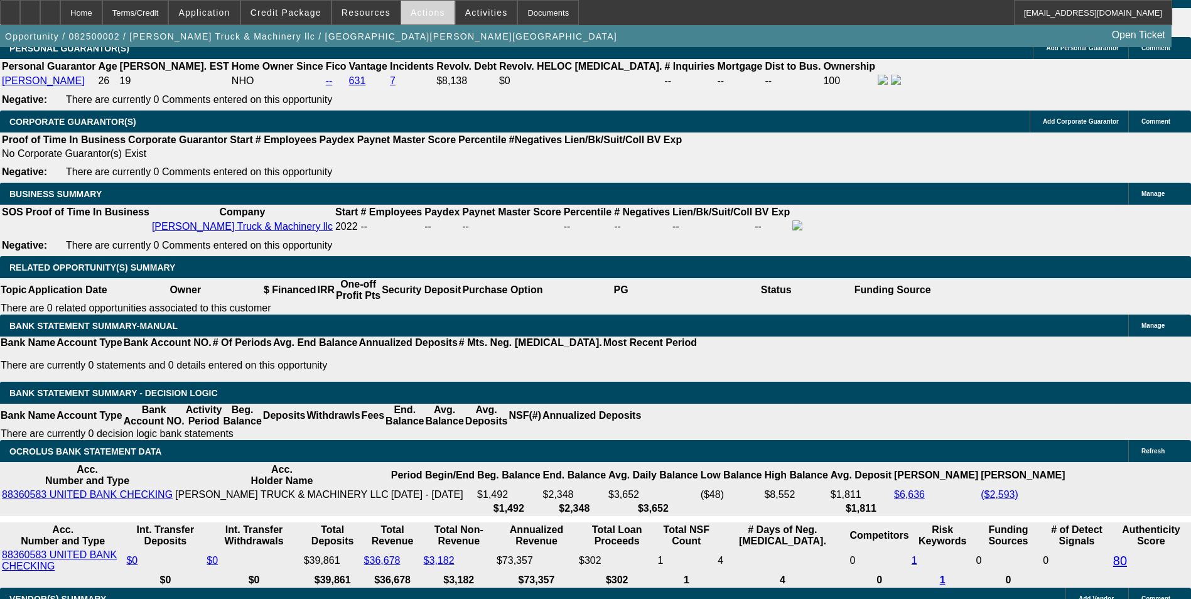
click at [422, 17] on span "Actions" at bounding box center [428, 13] width 35 height 10
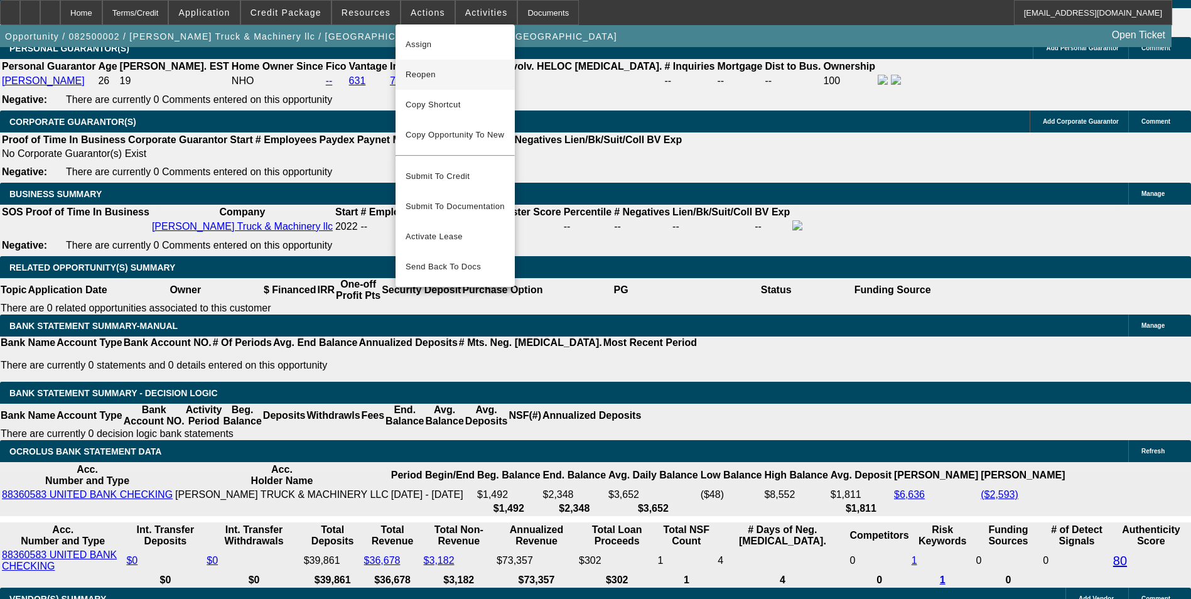
click at [427, 75] on span "Reopen" at bounding box center [454, 74] width 99 height 15
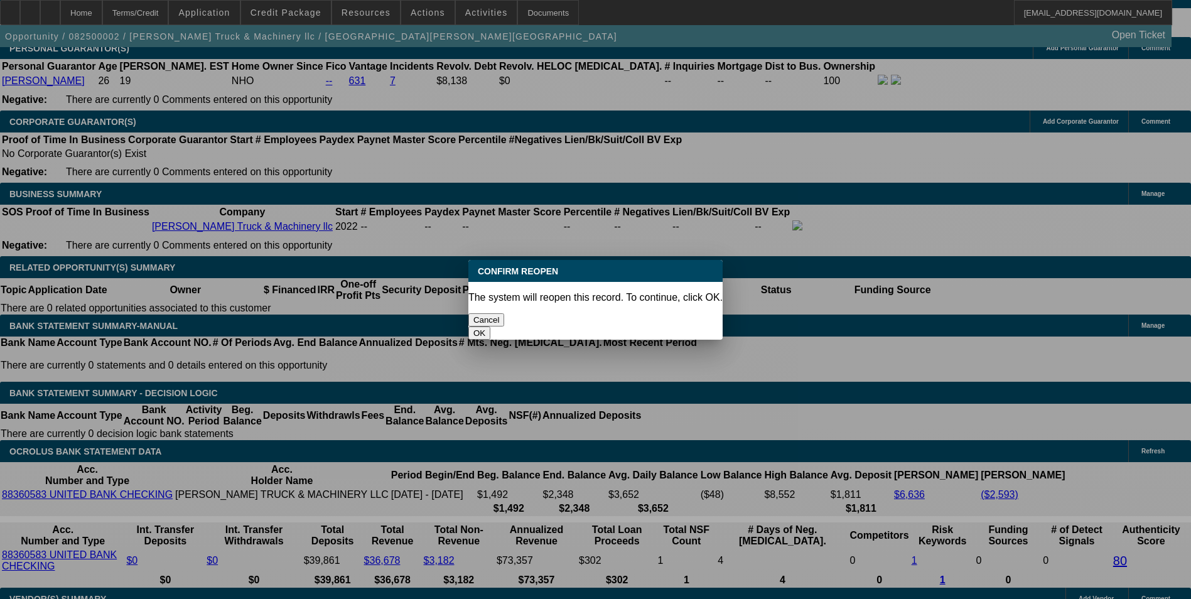
scroll to position [0, 0]
click at [490, 326] on button "OK" at bounding box center [479, 332] width 22 height 13
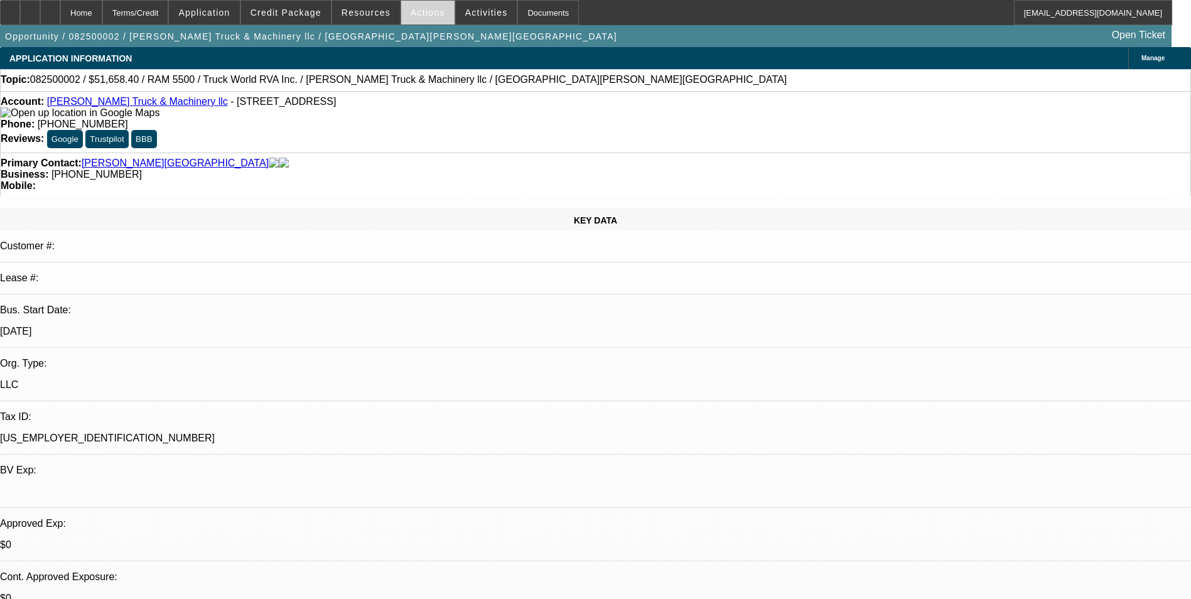
click at [416, 8] on span "Actions" at bounding box center [428, 13] width 35 height 10
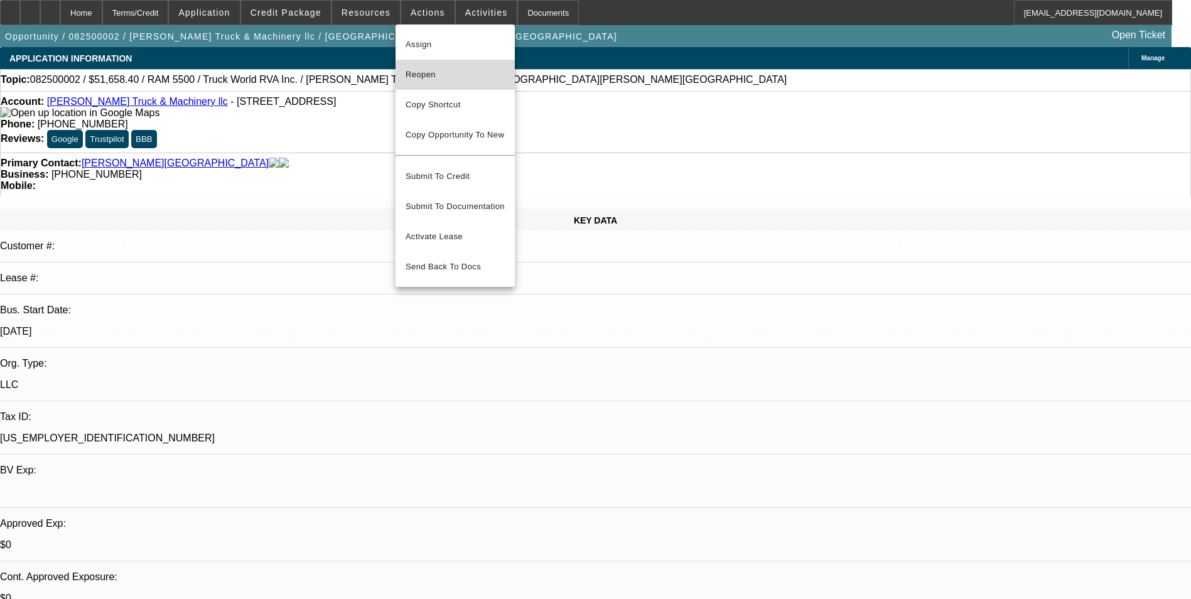
click at [432, 83] on button "Reopen" at bounding box center [454, 75] width 119 height 30
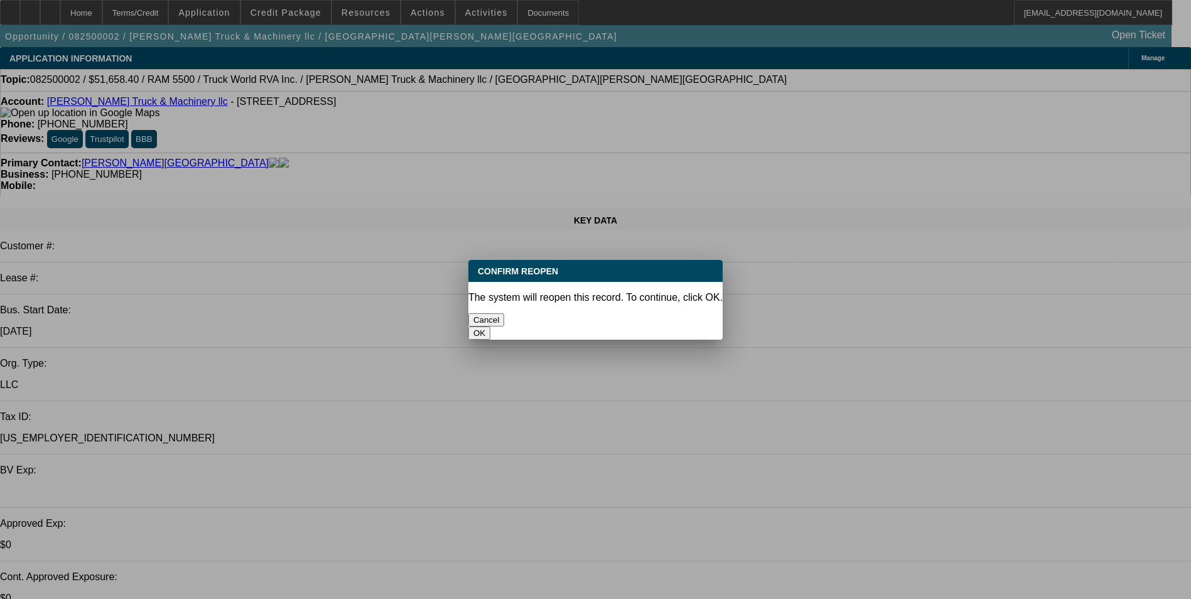
click at [490, 326] on button "OK" at bounding box center [479, 332] width 22 height 13
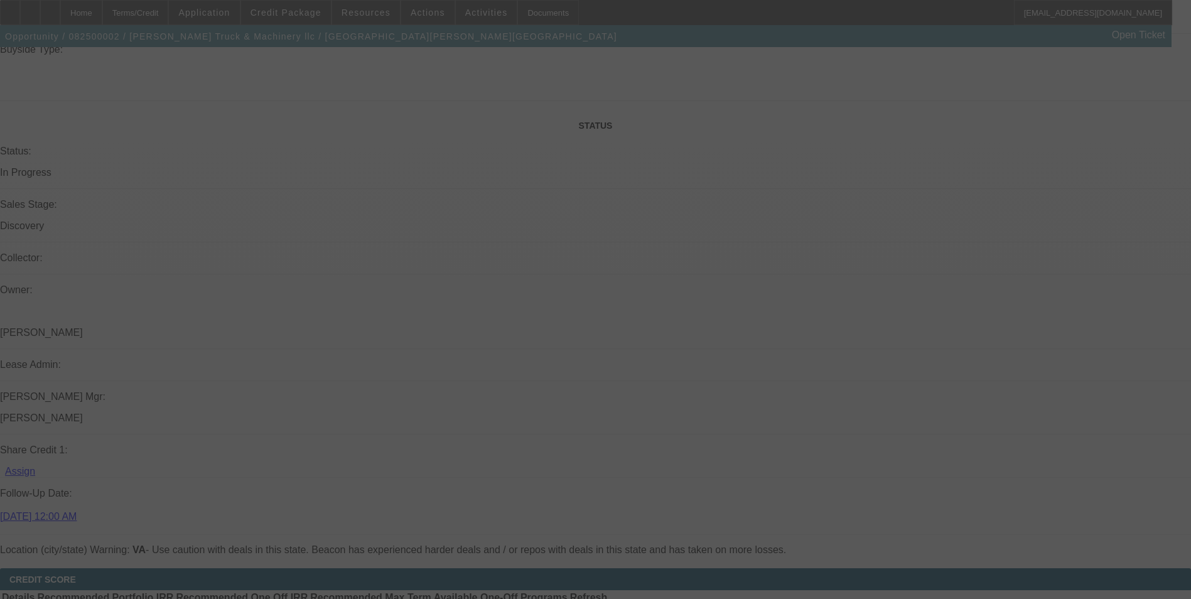
scroll to position [1363, 0]
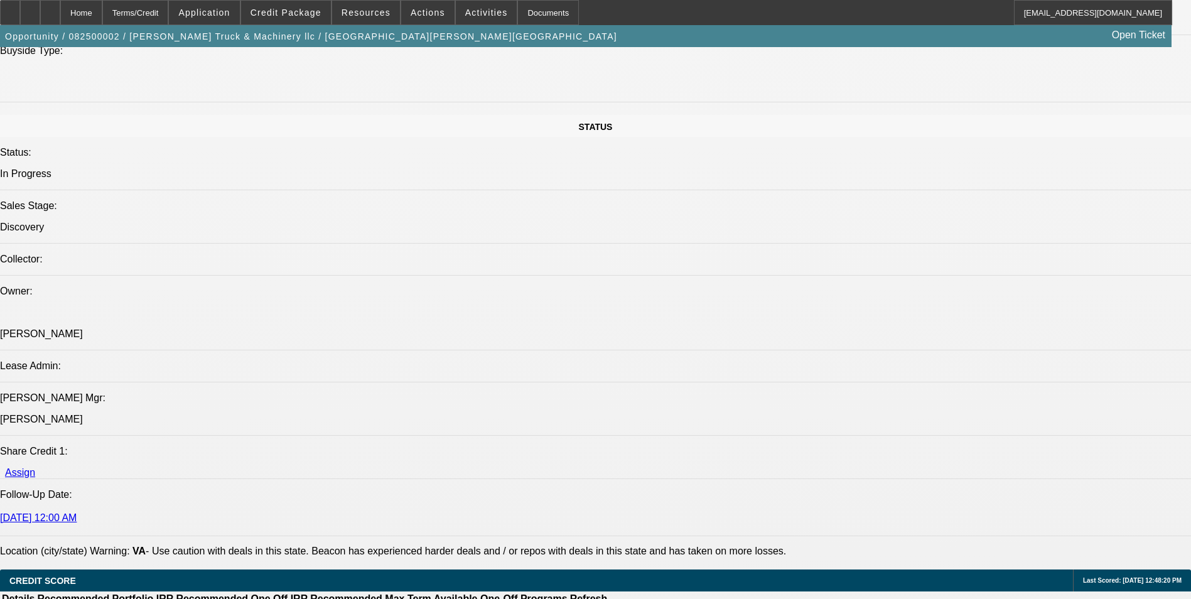
select select "0.2"
select select "0"
select select "0.1"
select select "0.2"
select select "0"
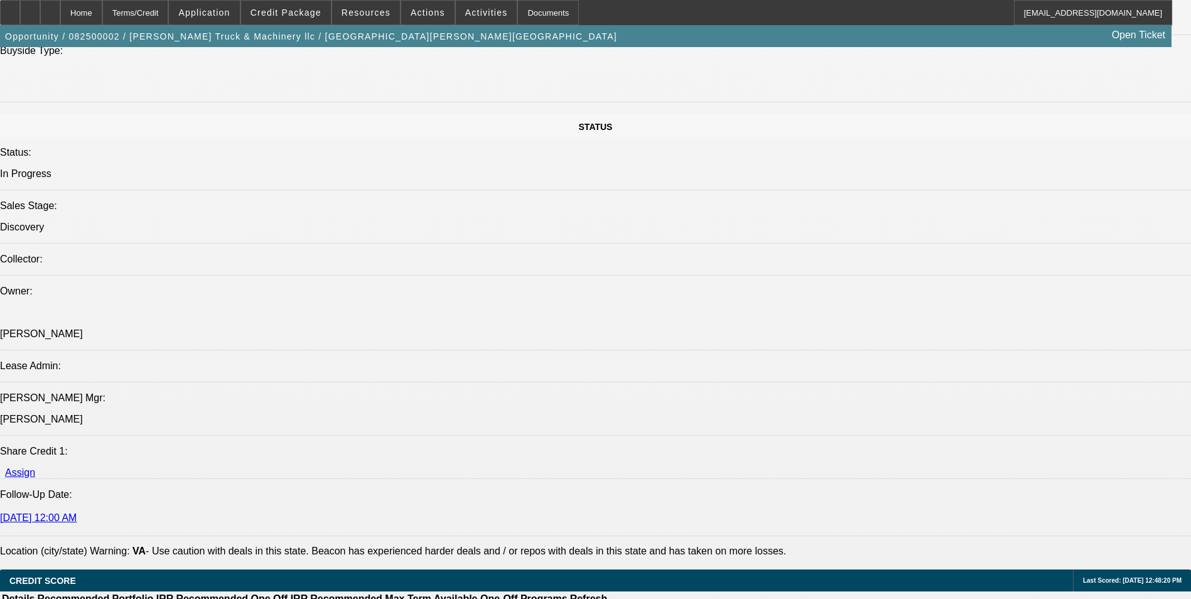
select select "0.1"
select select "0"
select select "2"
select select "0.1"
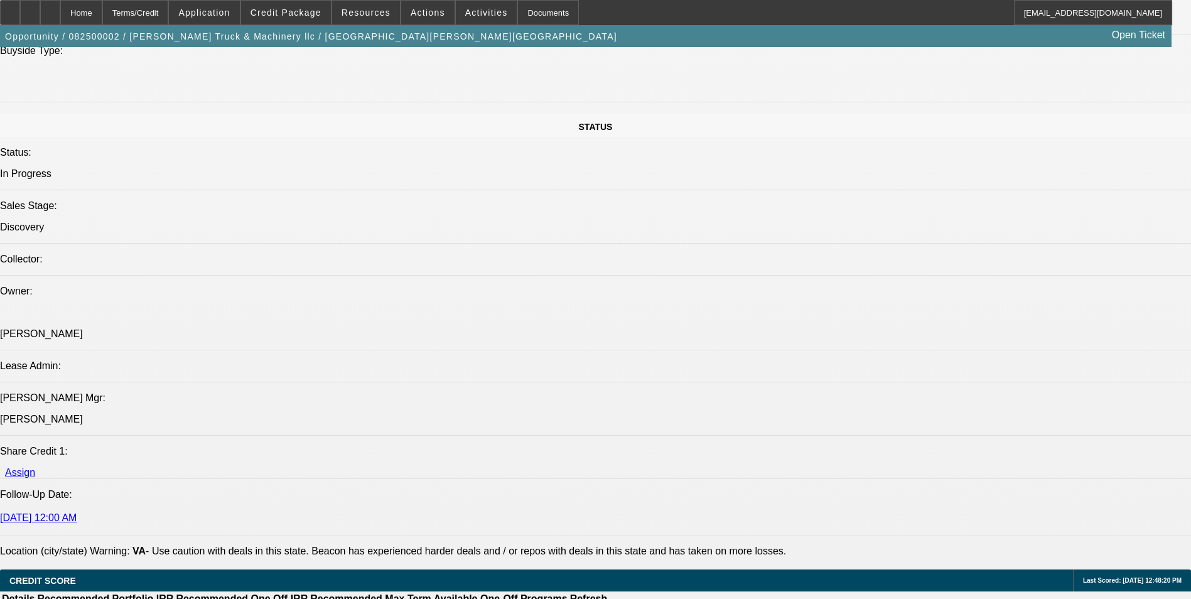
select select "0"
select select "0.1"
select select "1"
select select "4"
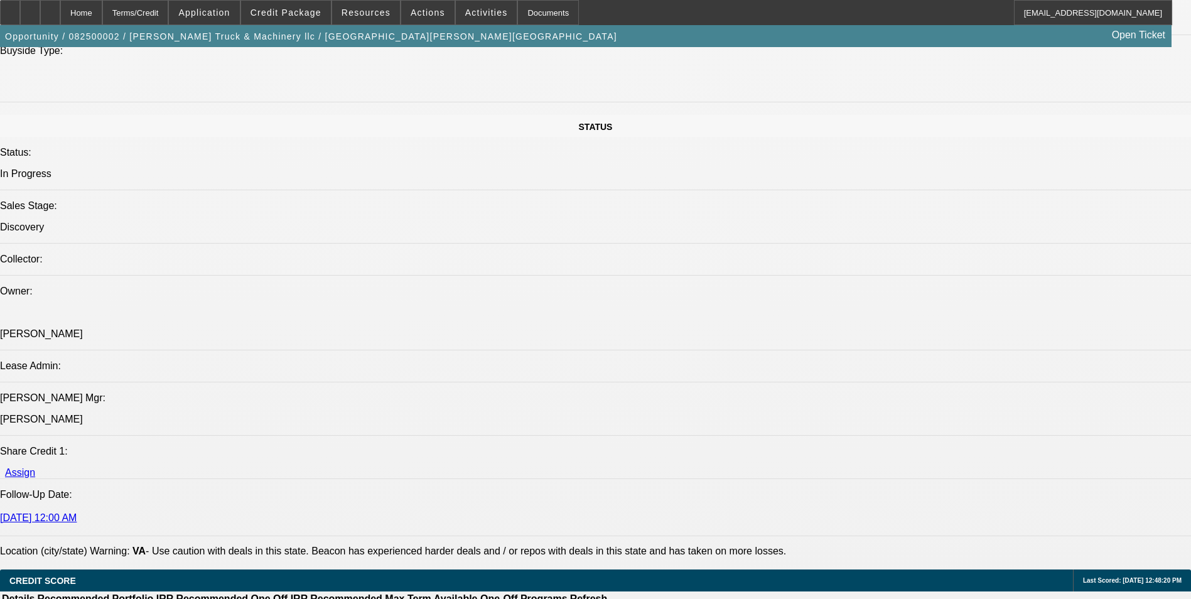
select select "1"
select select "4"
select select "1"
select select "2"
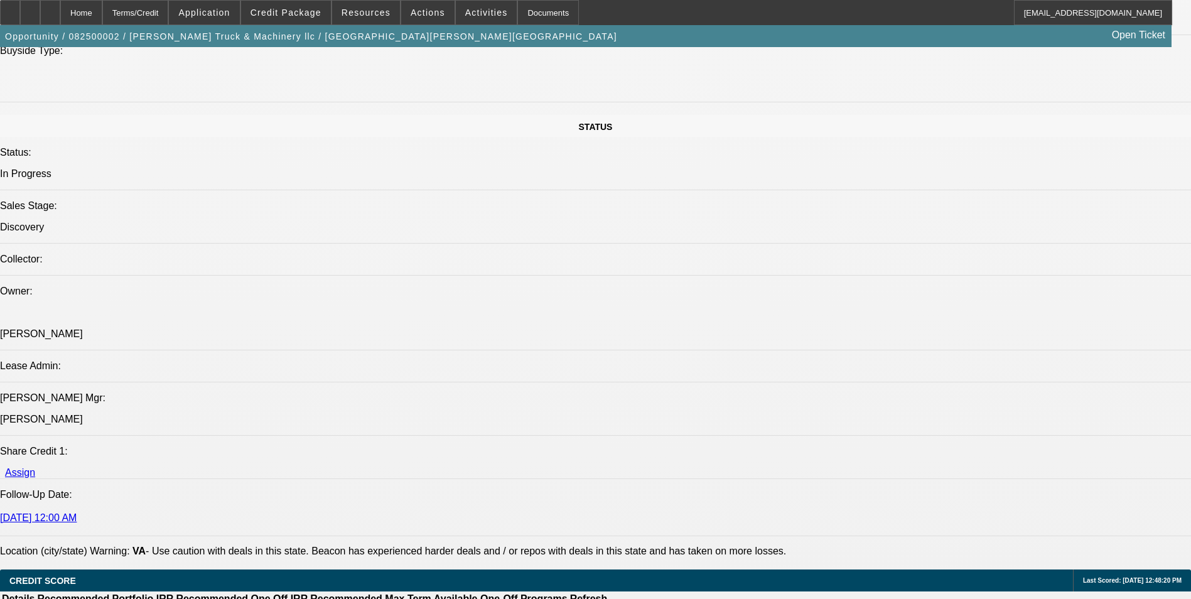
select select "4"
select select "1"
select select "4"
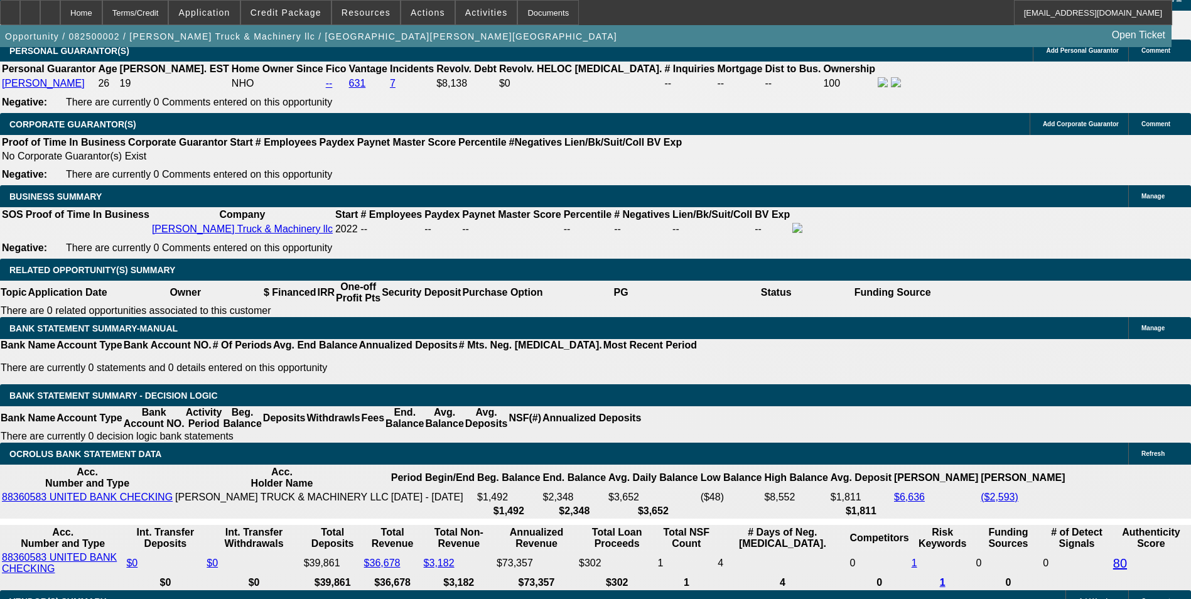
scroll to position [1990, 0]
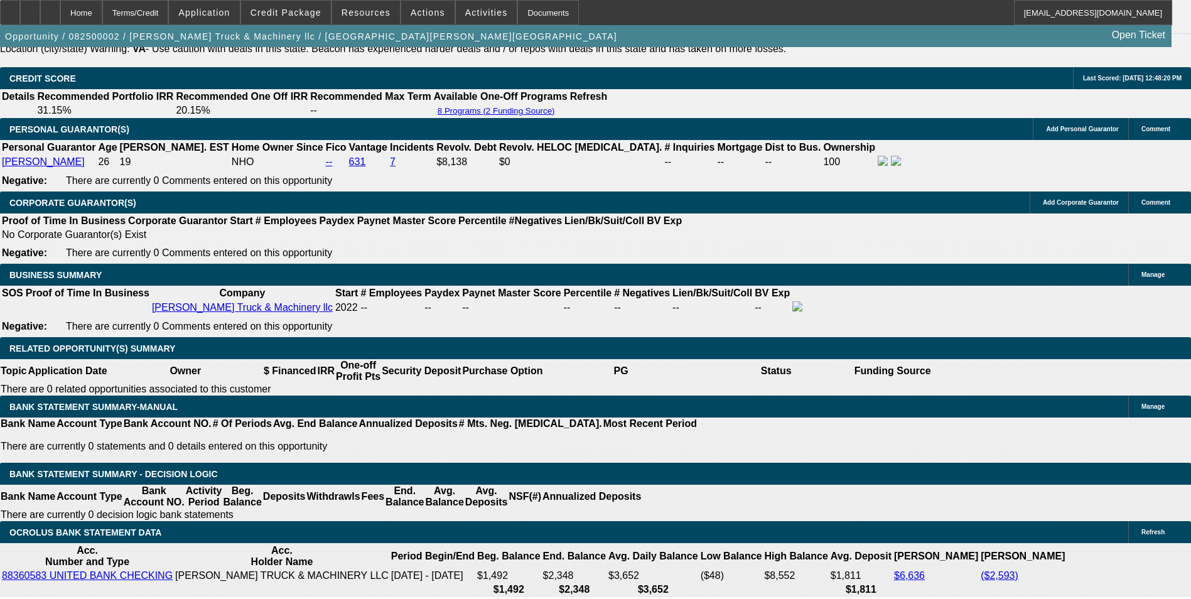
drag, startPoint x: 223, startPoint y: 295, endPoint x: 304, endPoint y: 284, distance: 81.1
click at [254, 250] on body "Home Terms/Credit Application Credit Package Resources Actions Activities Docum…" at bounding box center [595, 579] width 1191 height 4888
type input "$19,731.90"
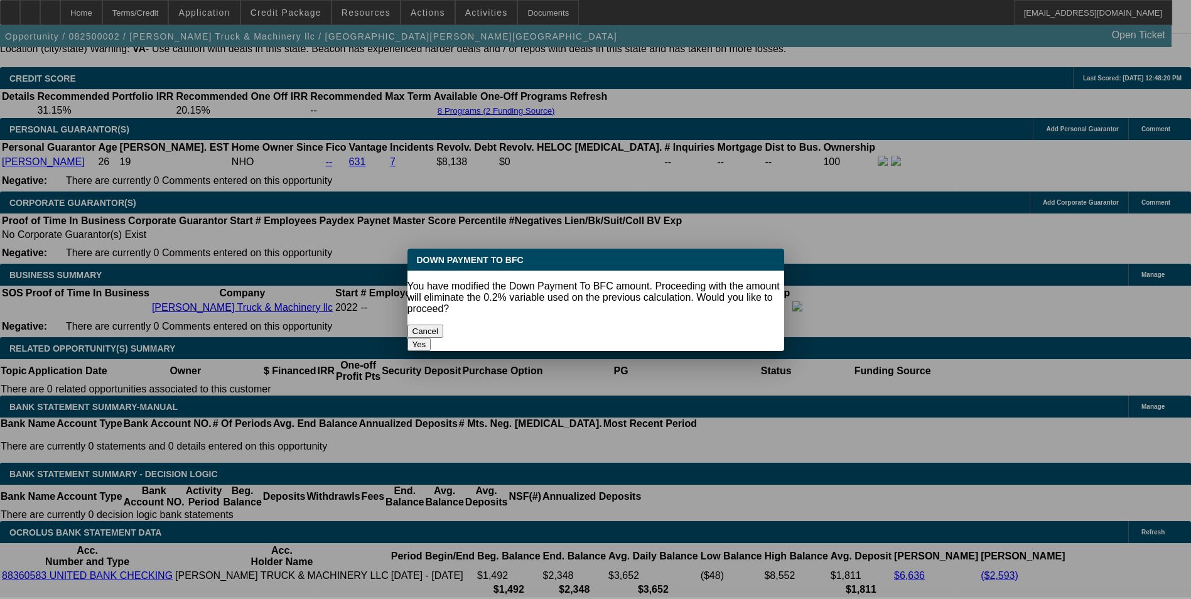
scroll to position [0, 0]
click at [431, 338] on button "Yes" at bounding box center [419, 344] width 24 height 13
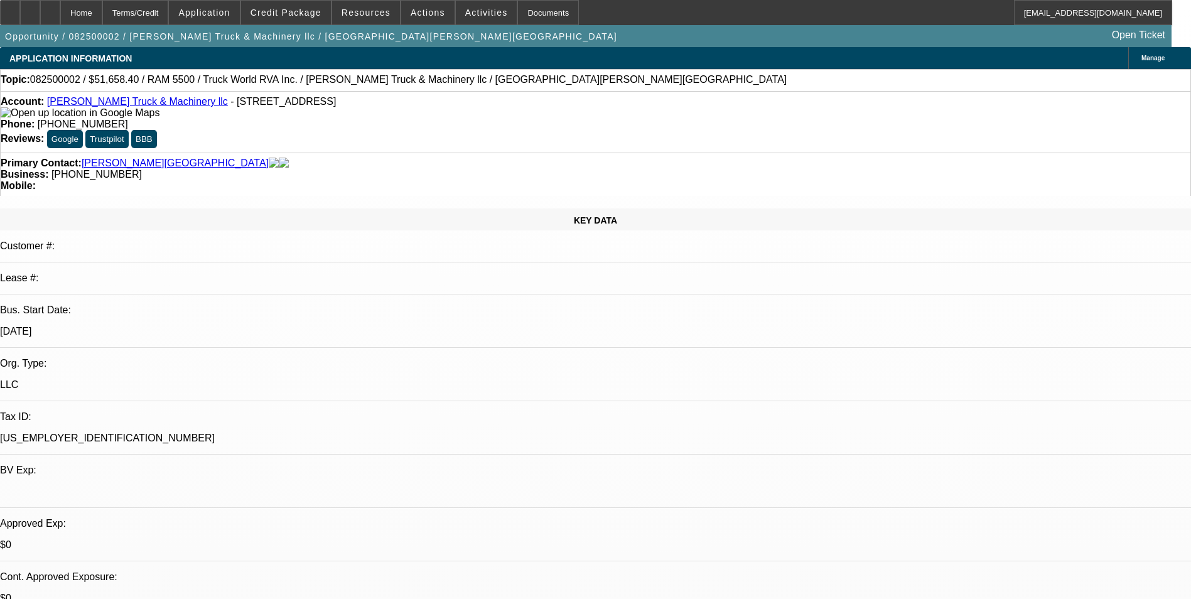
scroll to position [1865, 0]
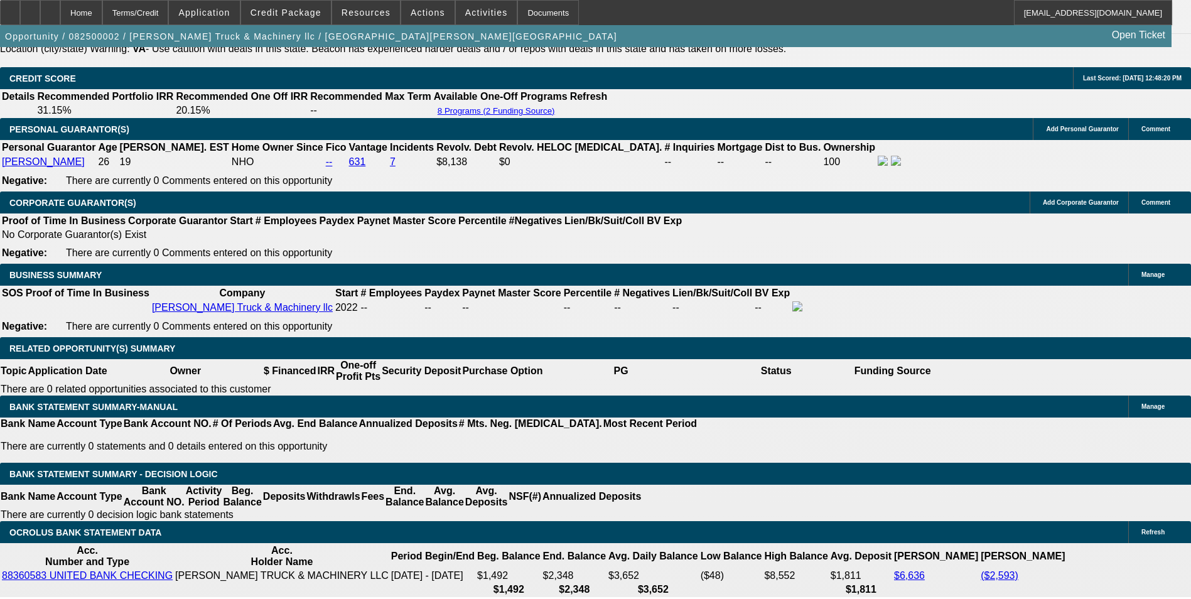
select select "0"
type input "UNKNOWN"
type input "$1,458.29"
drag, startPoint x: 267, startPoint y: 389, endPoint x: 323, endPoint y: 380, distance: 56.6
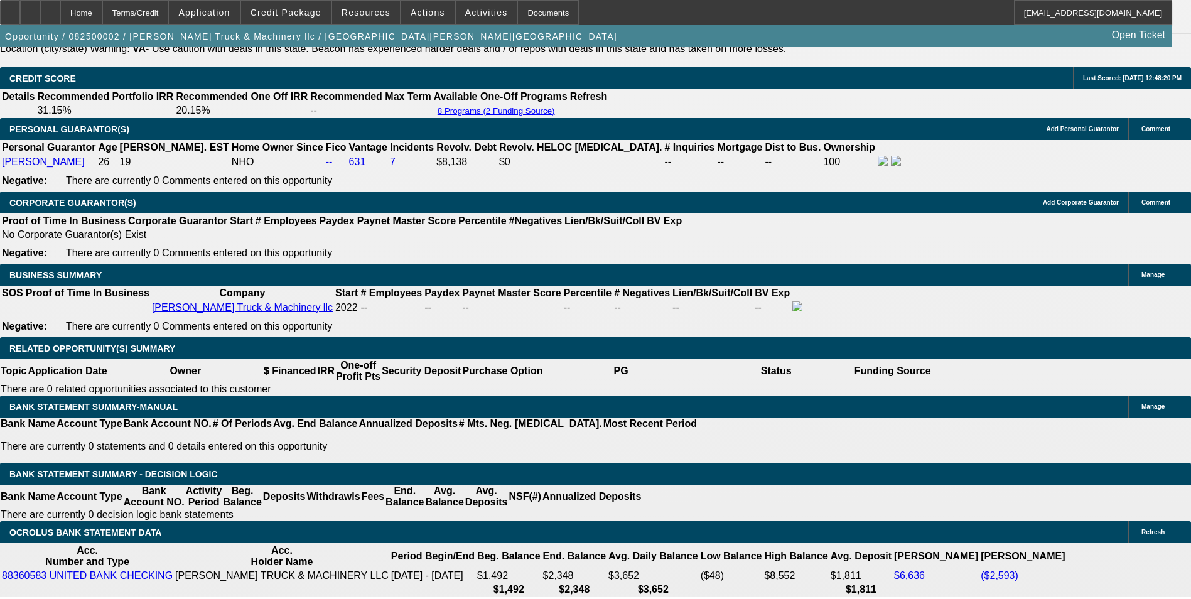
type input "40"
type input "$1,999.04"
type input "40"
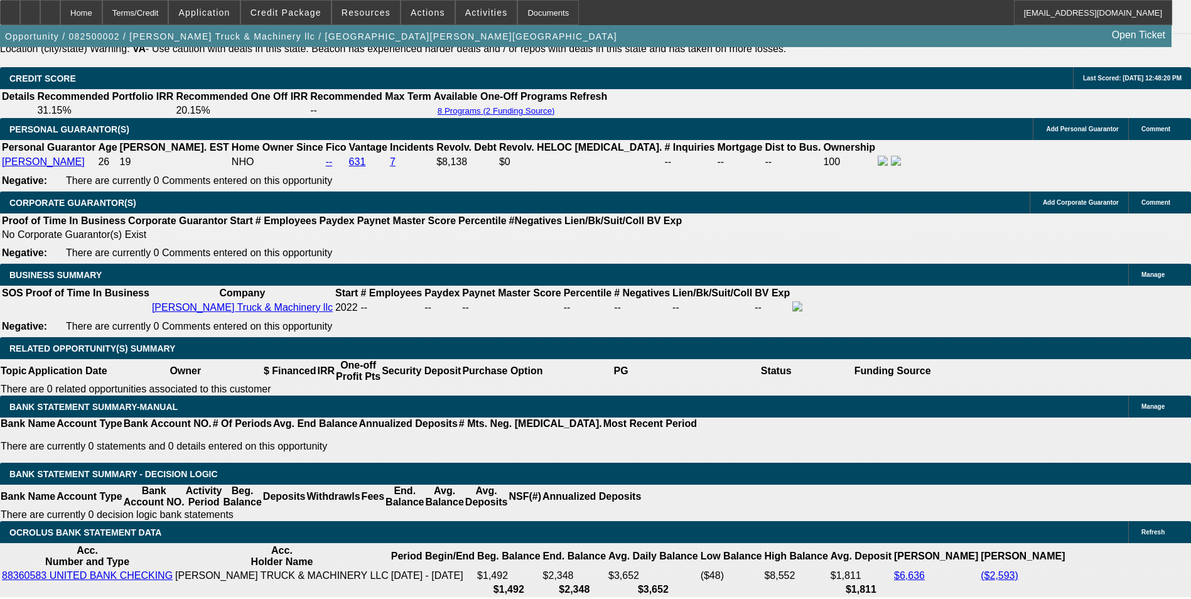
select select "2"
drag, startPoint x: 266, startPoint y: 480, endPoint x: 272, endPoint y: 482, distance: 6.8
select select "0"
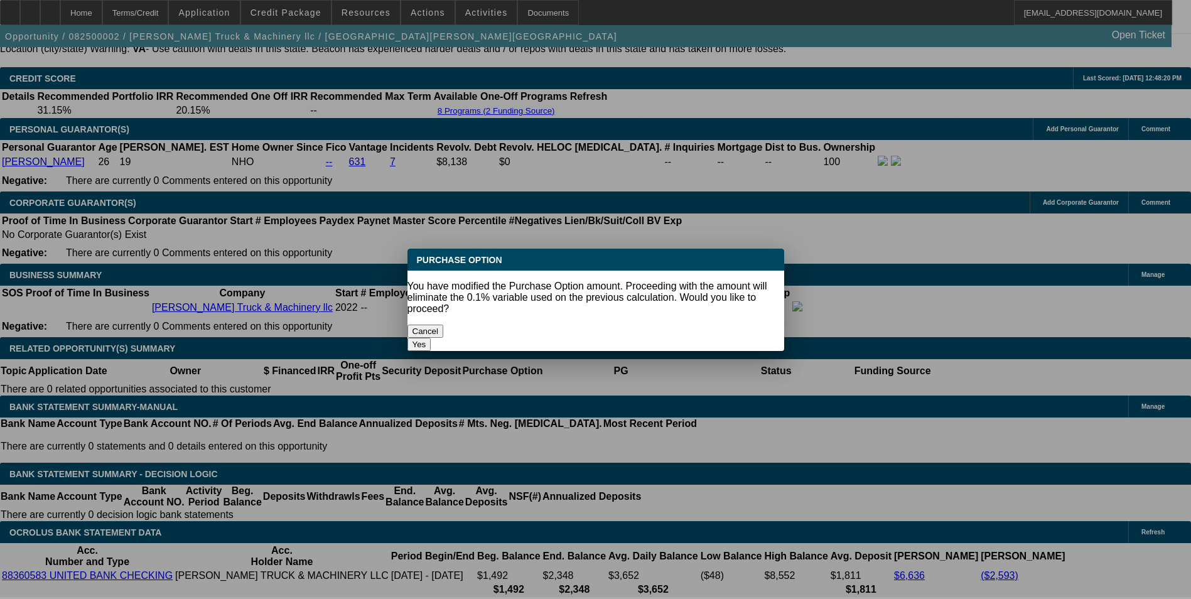
scroll to position [0, 0]
click at [431, 338] on button "Yes" at bounding box center [419, 344] width 24 height 13
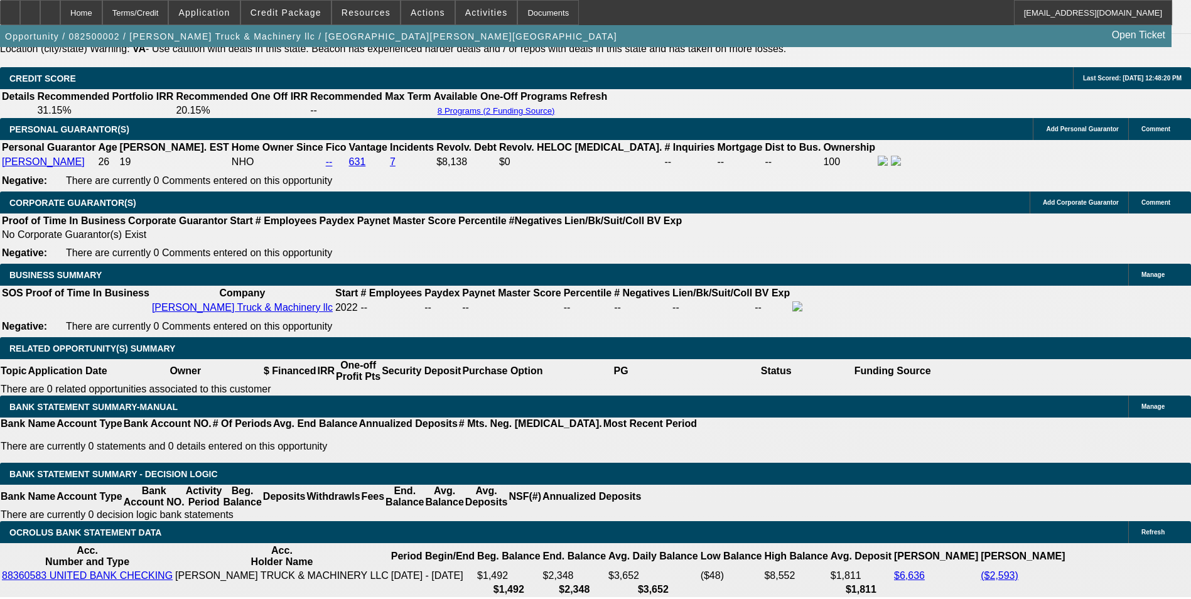
scroll to position [1865, 0]
drag, startPoint x: 205, startPoint y: 476, endPoint x: 266, endPoint y: 473, distance: 61.6
type input "$0.00"
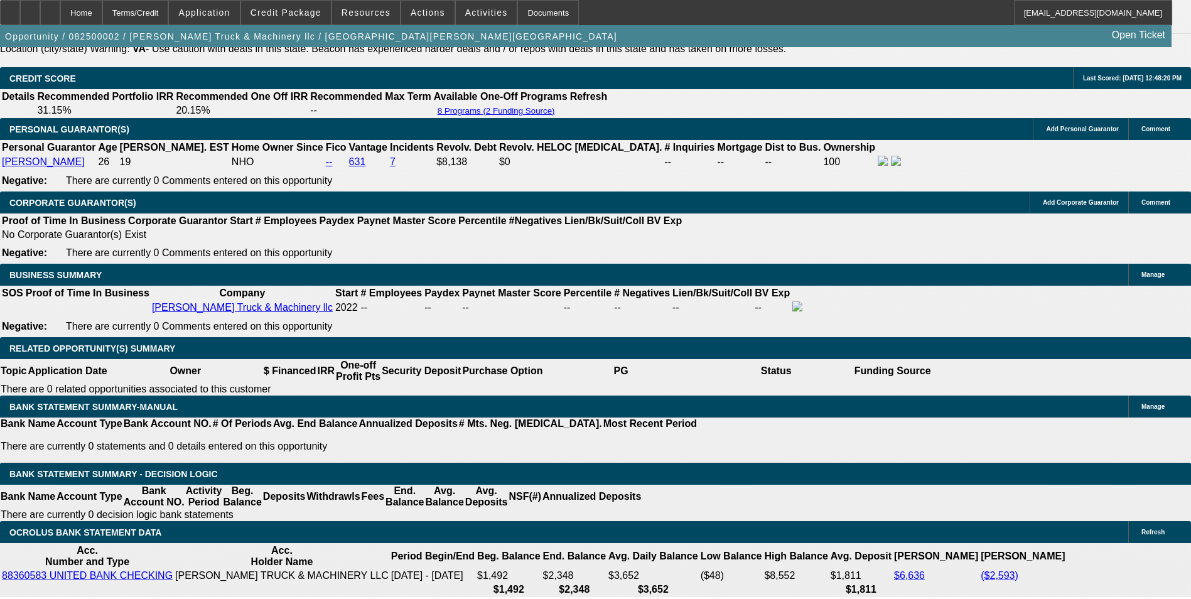
select select "5"
drag, startPoint x: 212, startPoint y: 477, endPoint x: 268, endPoint y: 474, distance: 56.0
type input "$19,371.90"
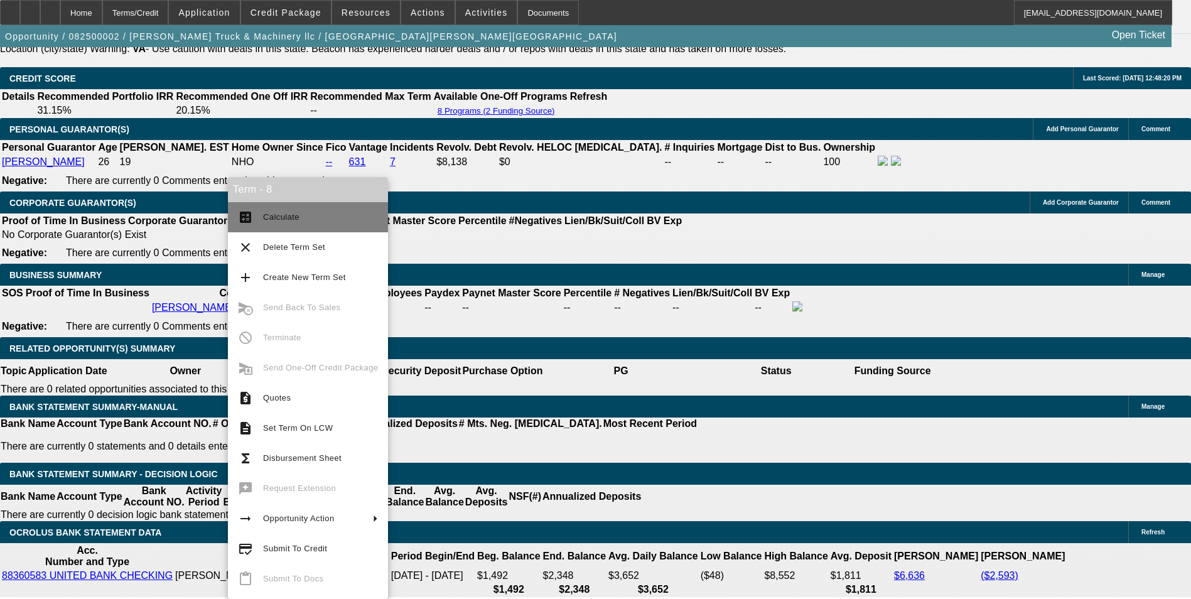
click at [264, 214] on span "Calculate" at bounding box center [281, 216] width 36 height 9
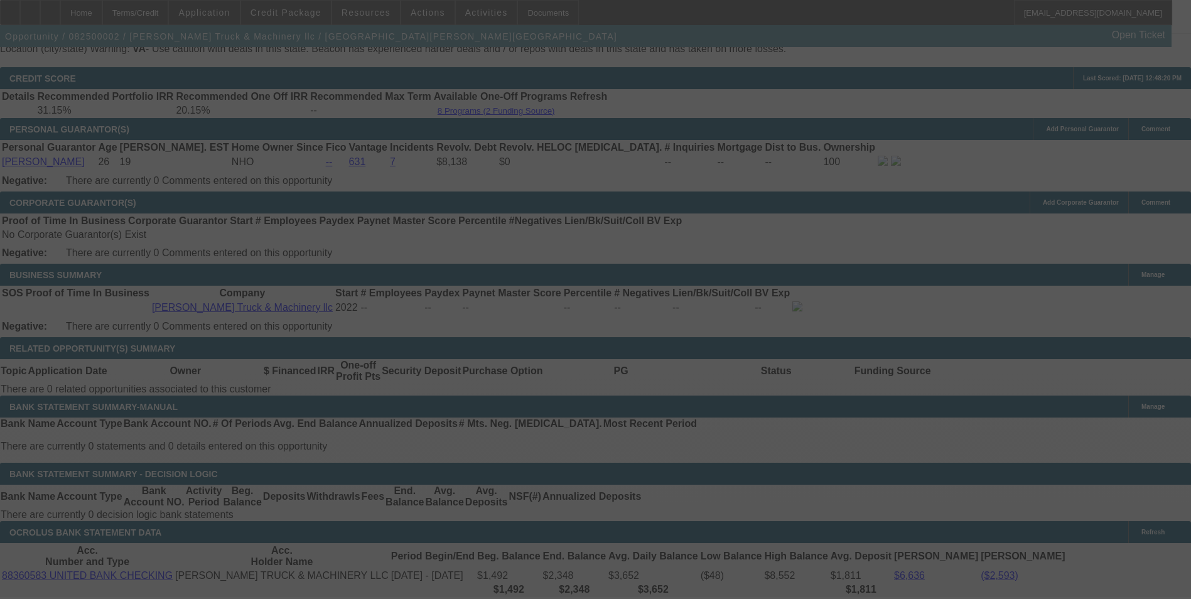
scroll to position [1928, 0]
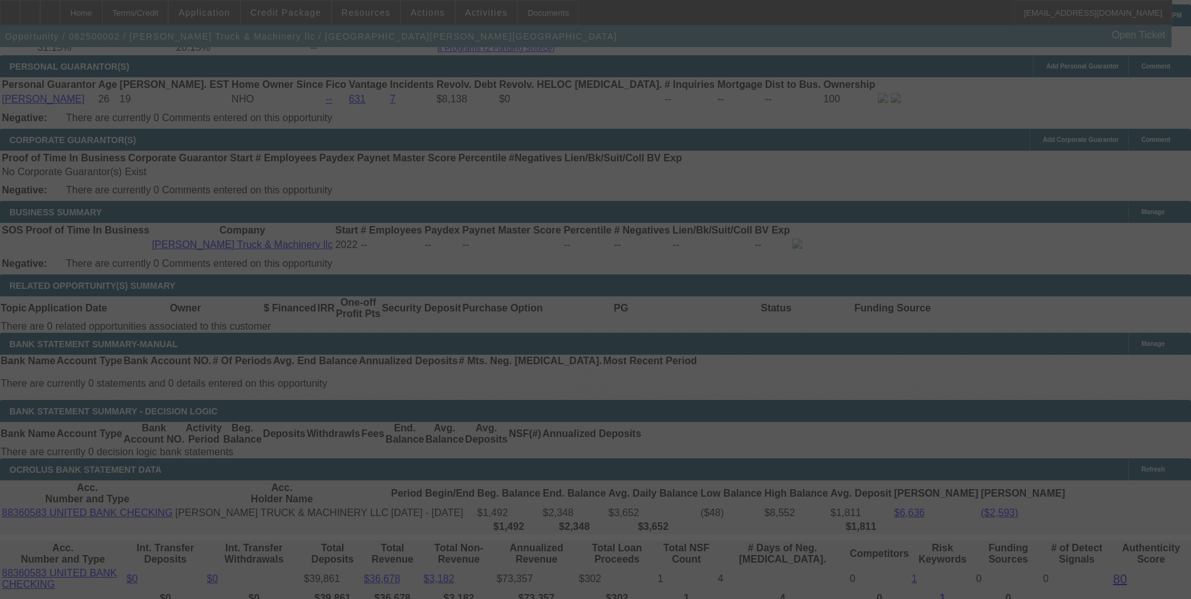
select select "0"
select select "2"
select select "0"
select select "5"
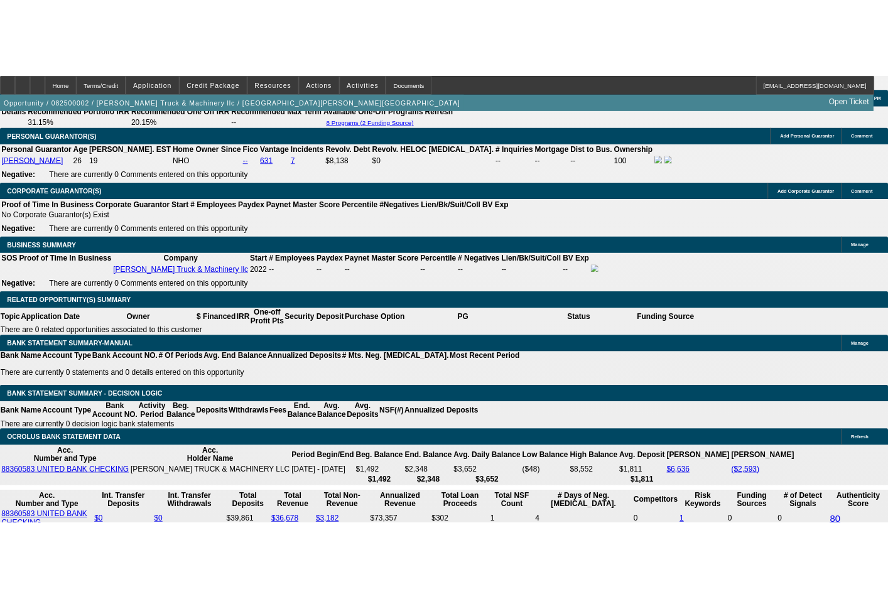
scroll to position [2208, 0]
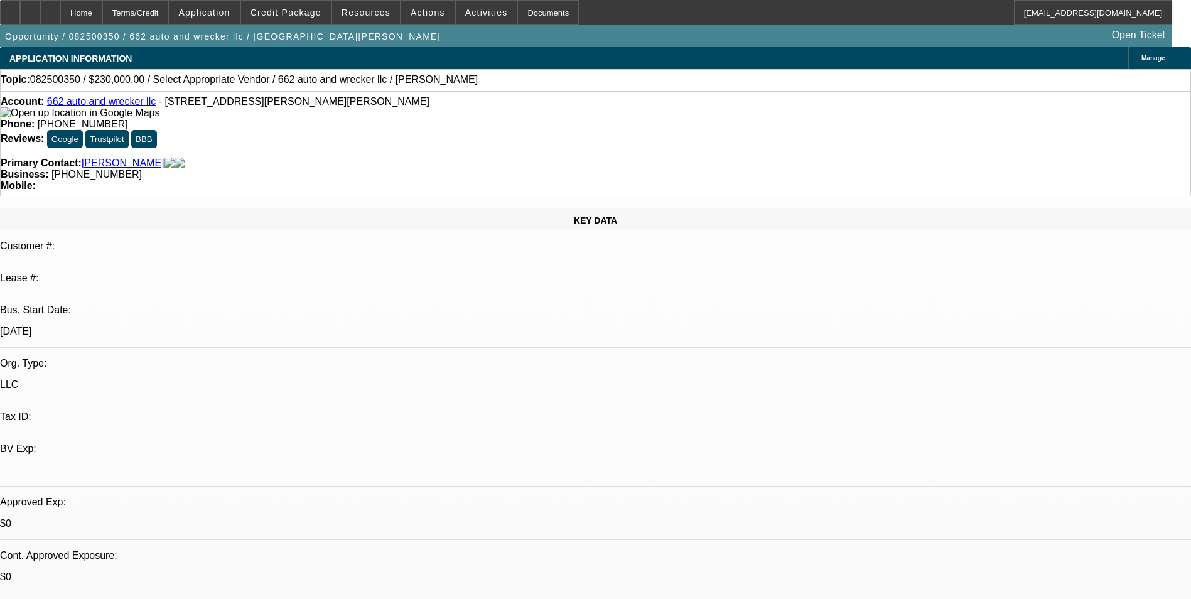
select select "0"
select select "2"
select select "0"
select select "1"
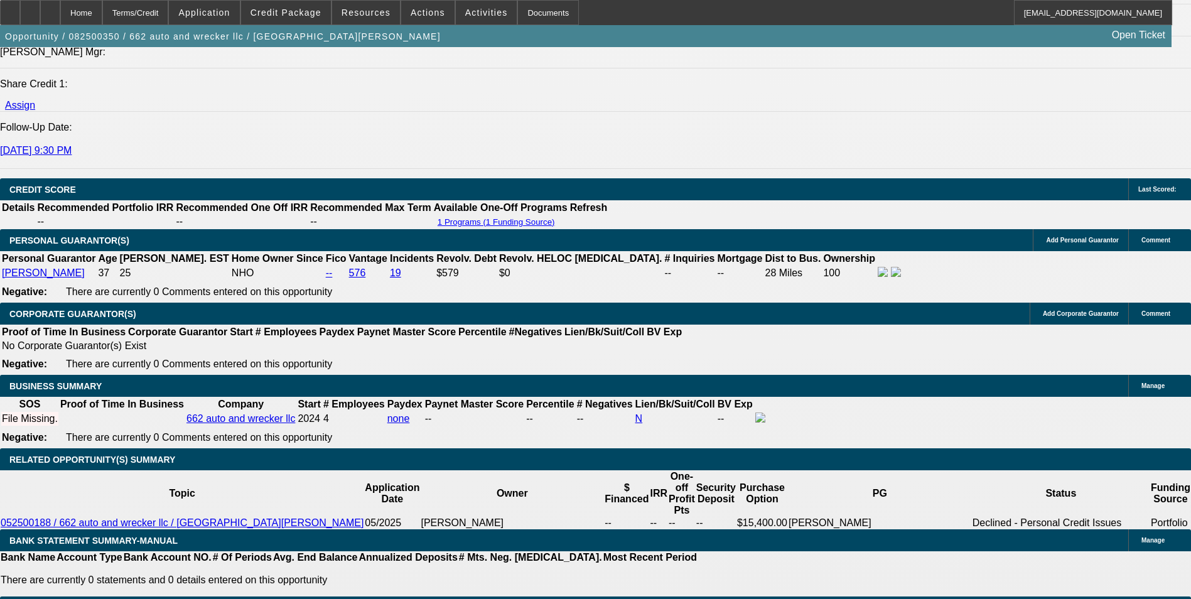
scroll to position [1569, 0]
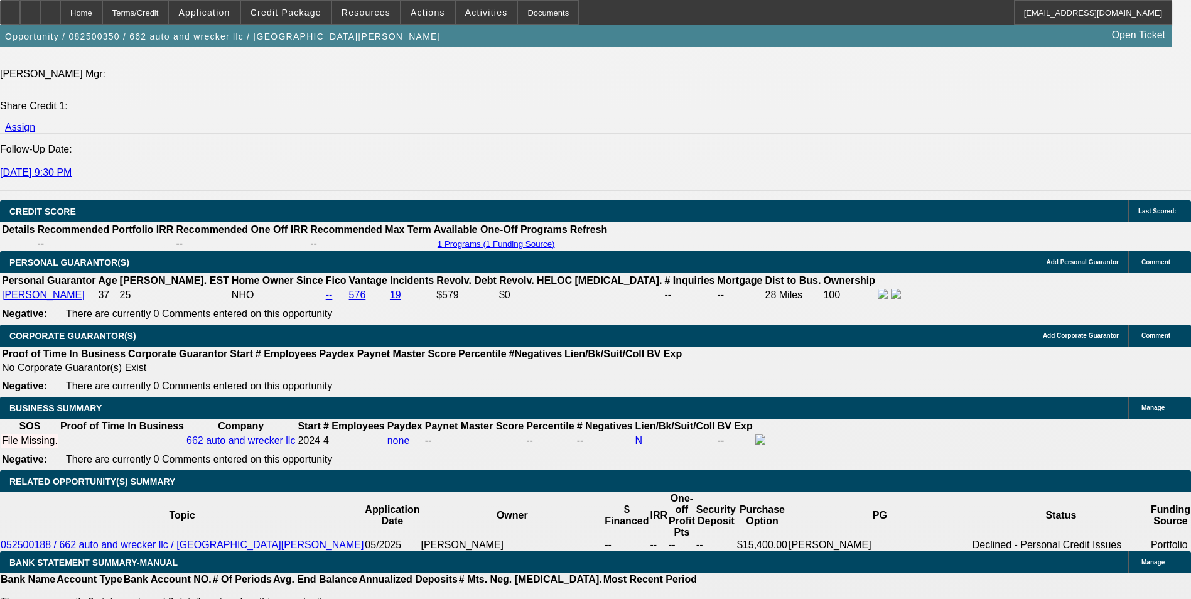
drag, startPoint x: 246, startPoint y: 351, endPoint x: 307, endPoint y: 344, distance: 61.3
type input "UNKNOWN"
type input "7"
type input "$37,966.95"
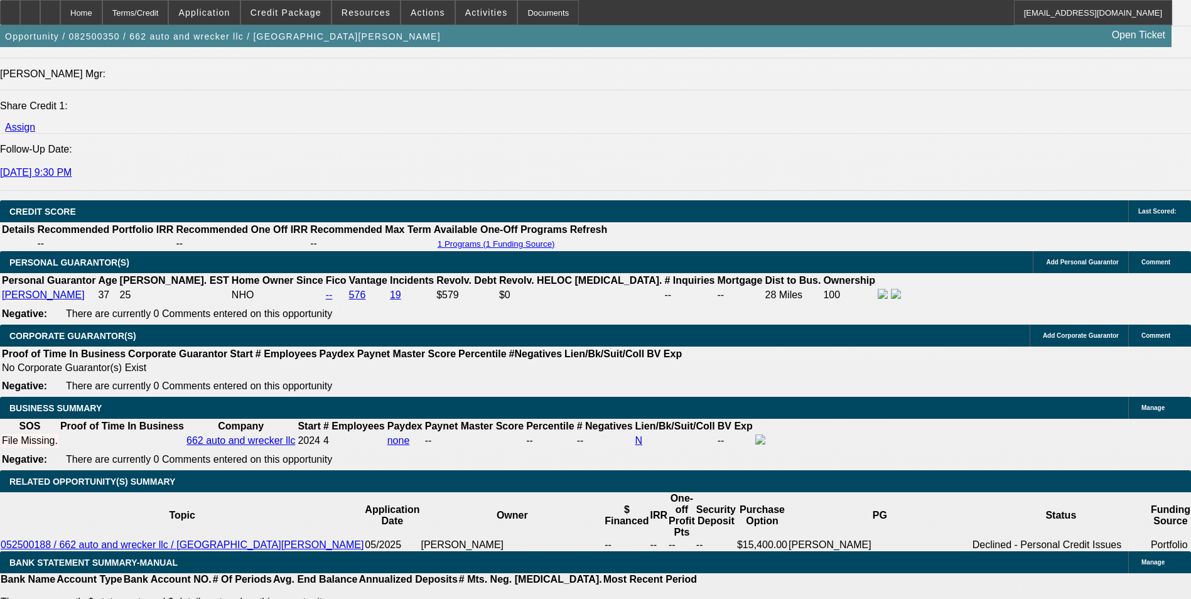
type input "72"
type input "$9,280.26"
type input "72"
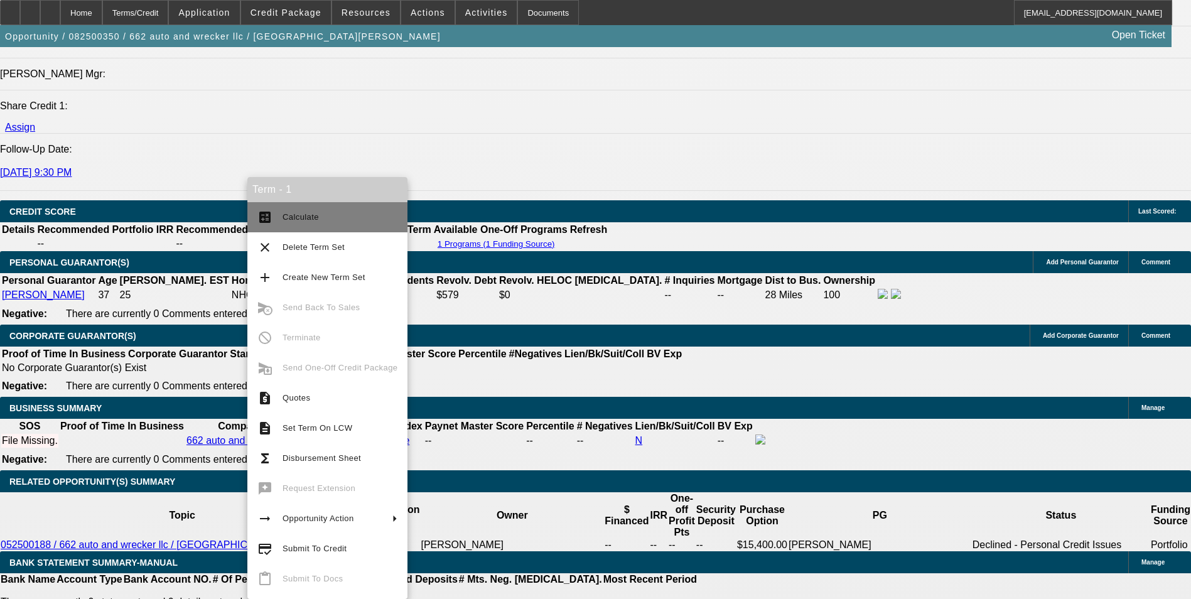
click at [264, 222] on mat-icon "calculate" at bounding box center [264, 217] width 15 height 15
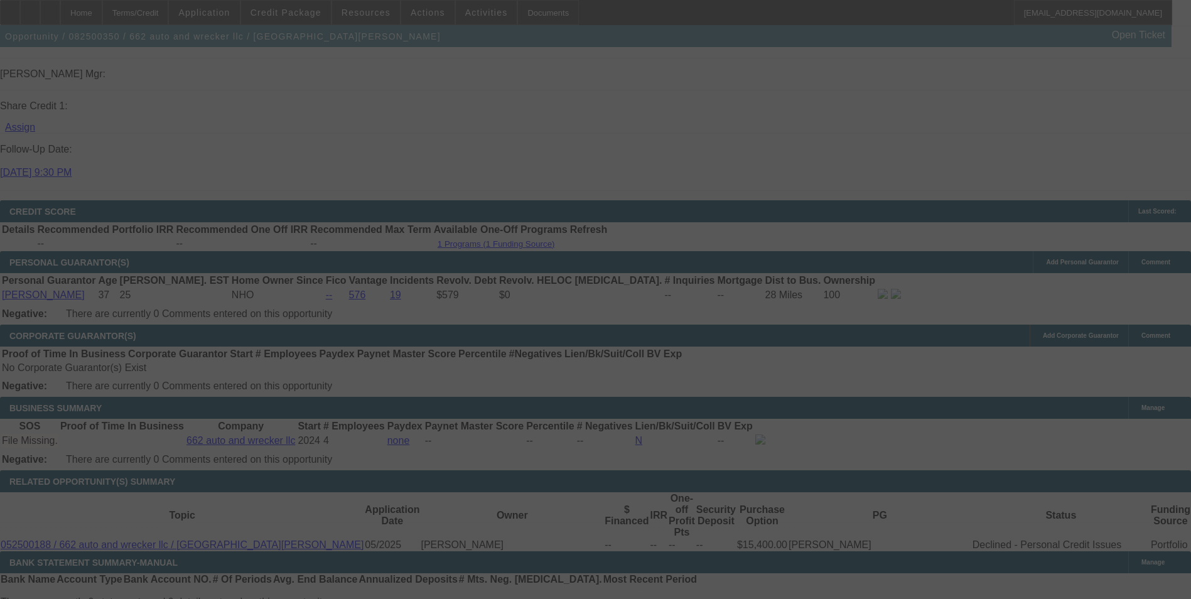
select select "0"
select select "2"
select select "0"
select select "1"
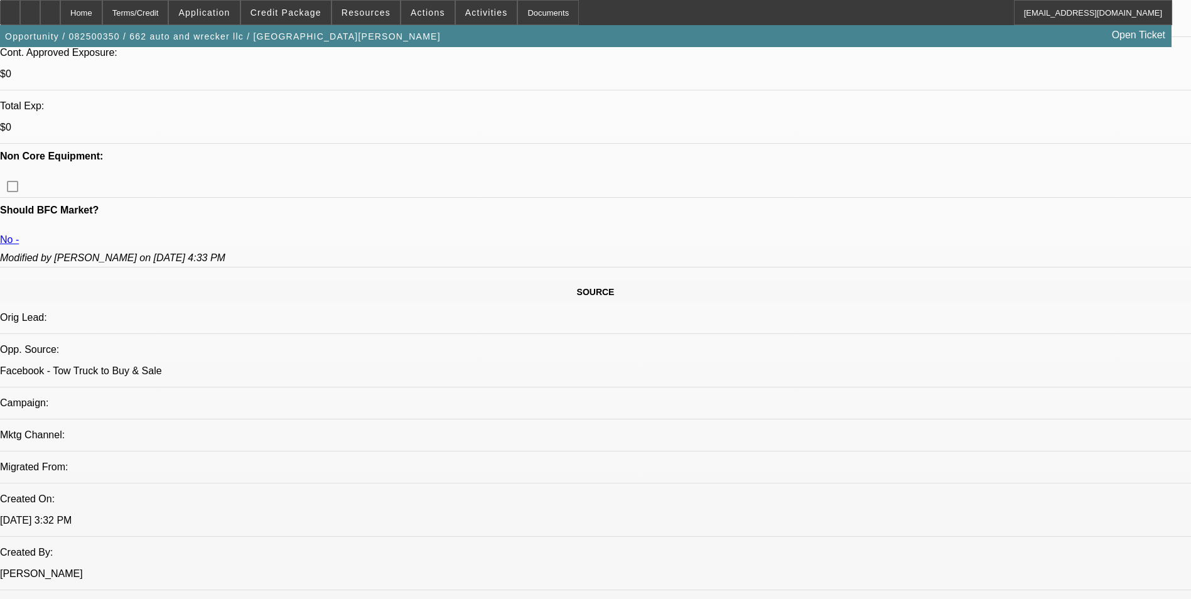
scroll to position [628, 0]
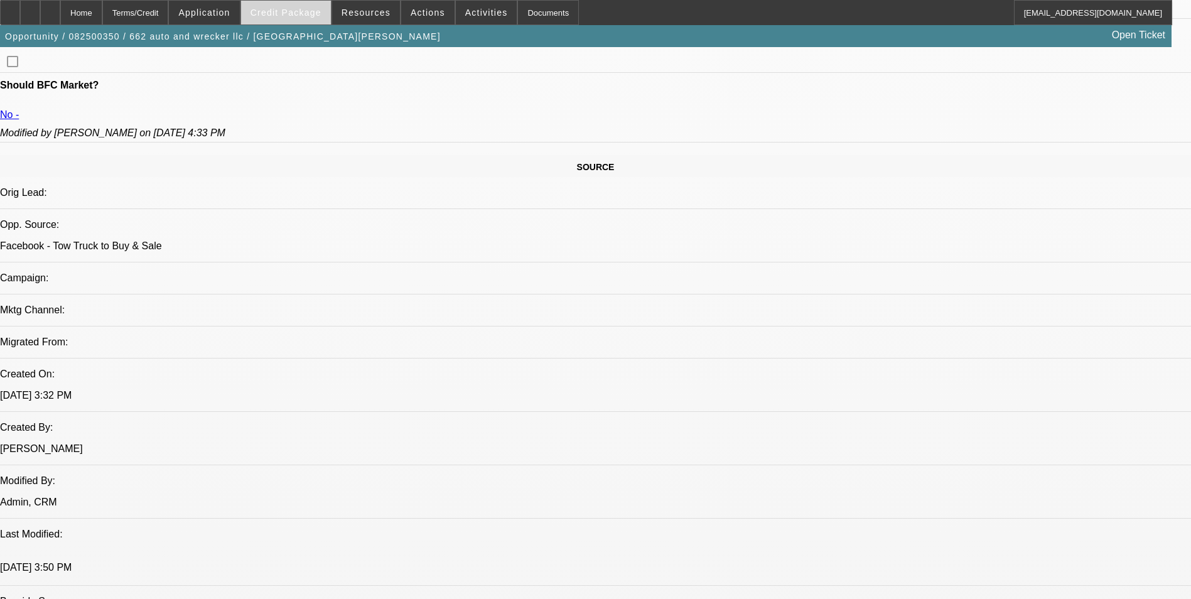
click at [301, 15] on span "Credit Package" at bounding box center [285, 13] width 71 height 10
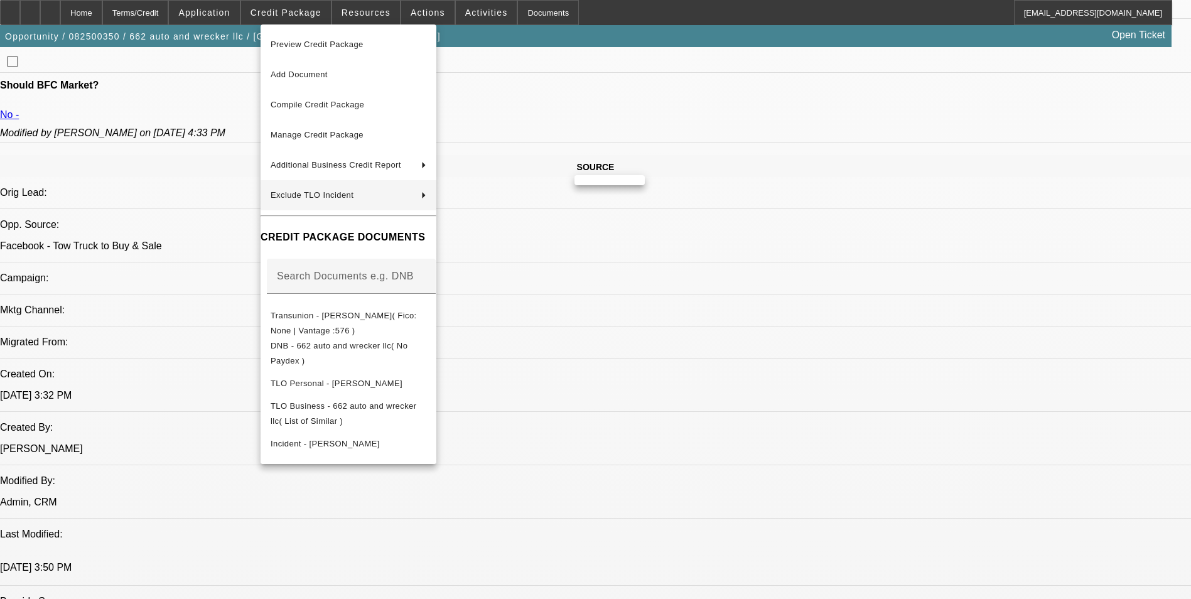
click at [164, 176] on div at bounding box center [595, 299] width 1191 height 599
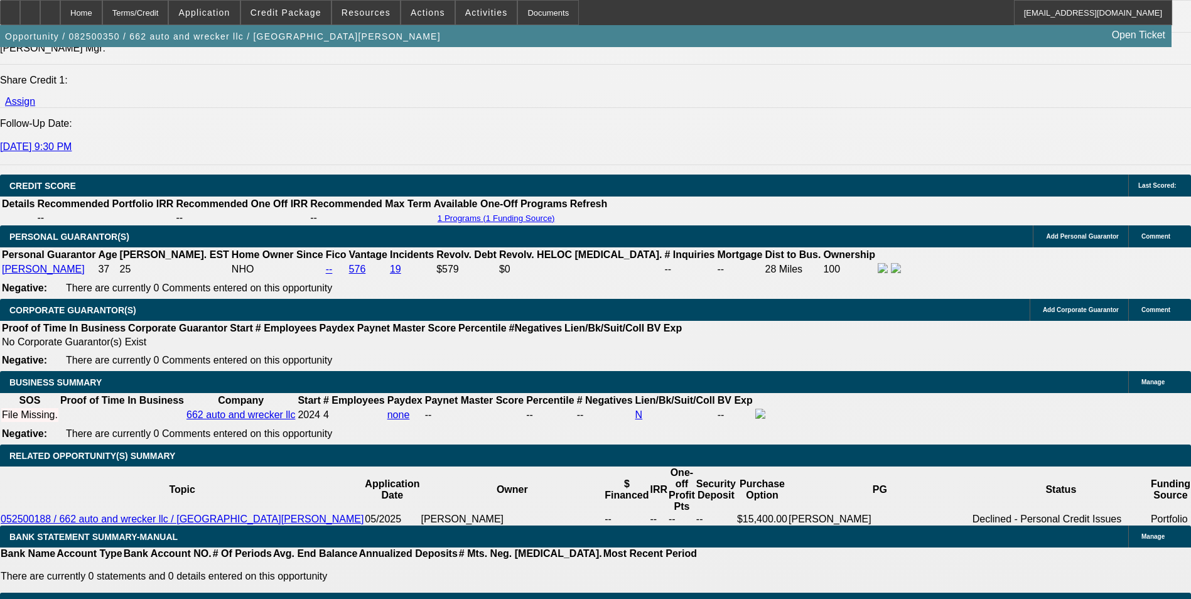
scroll to position [1621, 0]
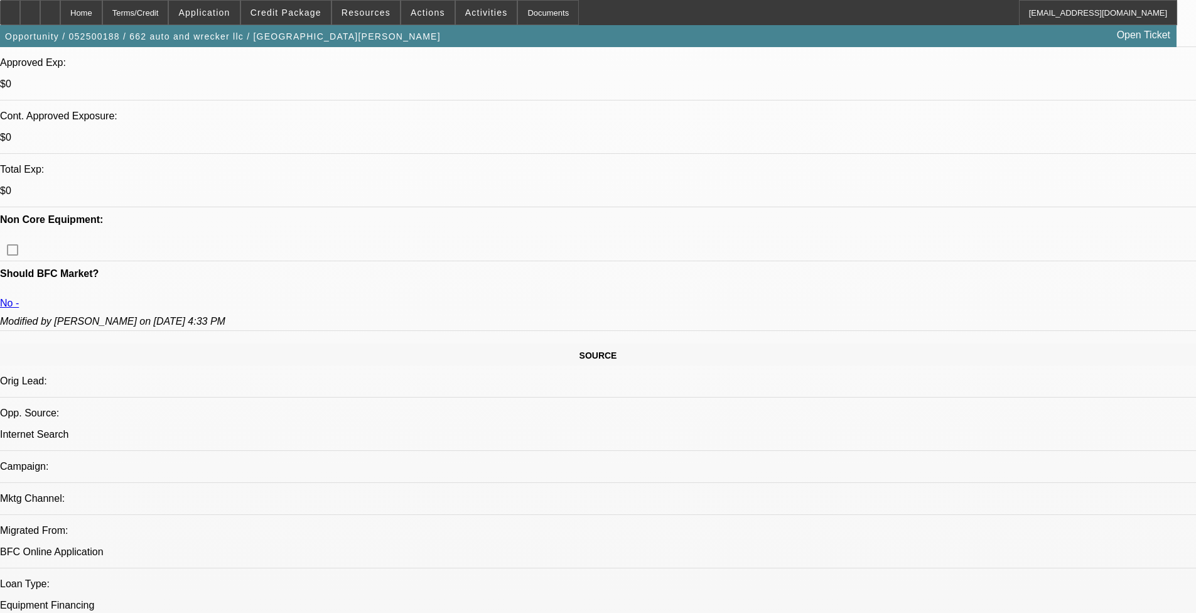
select select "0"
select select "2"
select select "0.1"
select select "4"
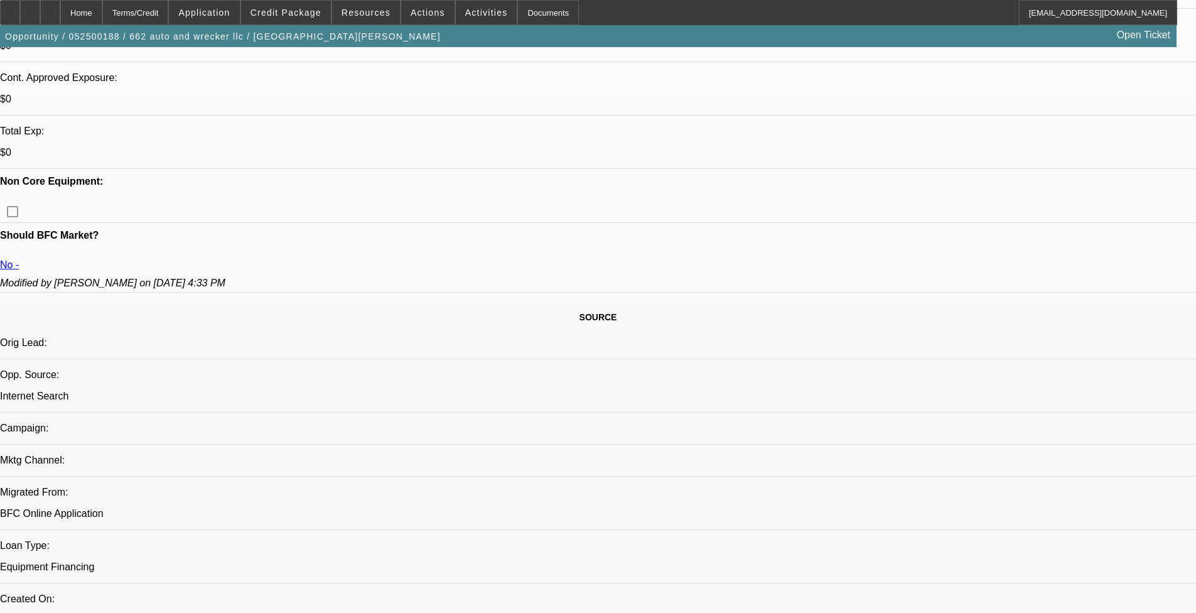
scroll to position [439, 0]
